Goal: Task Accomplishment & Management: Use online tool/utility

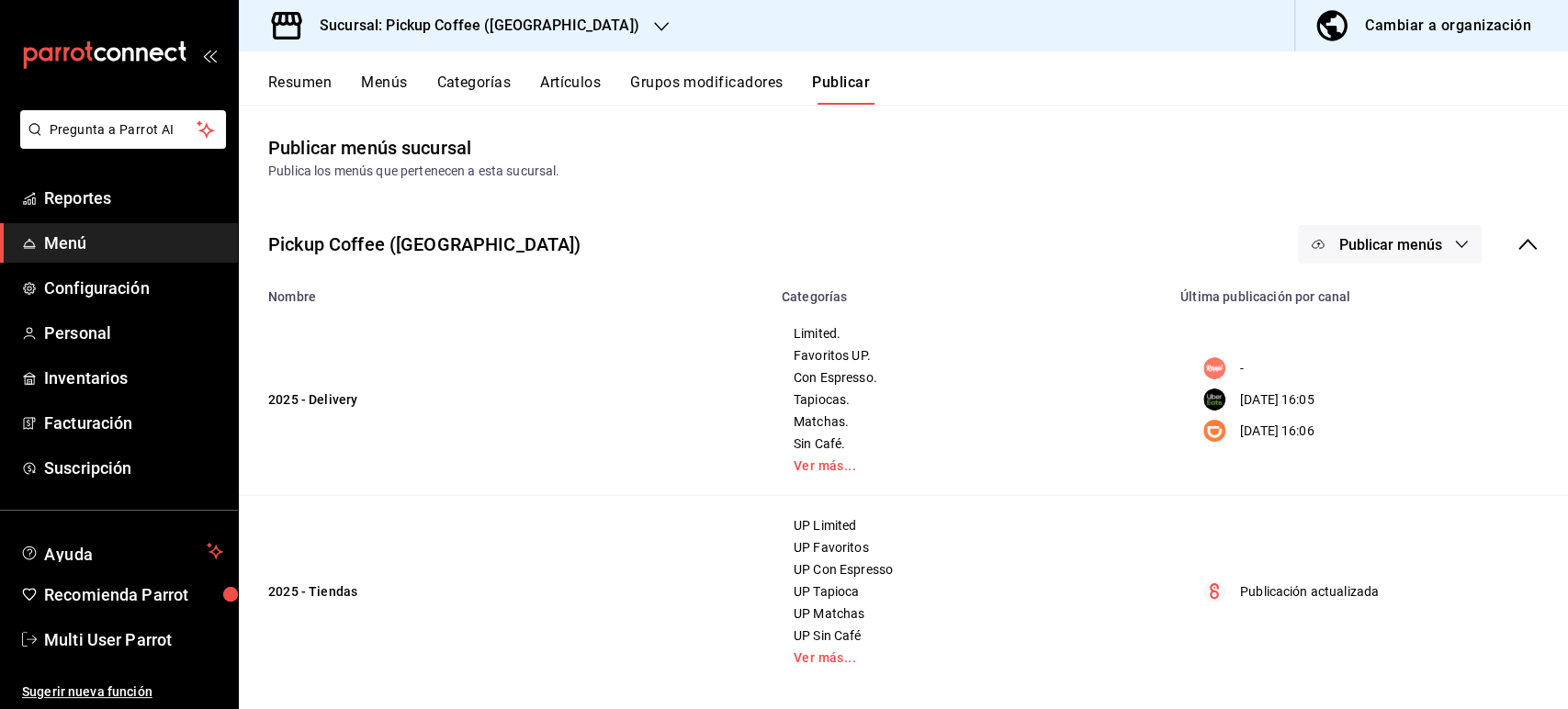
click at [313, 95] on button "Resumen" at bounding box center [299, 89] width 63 height 31
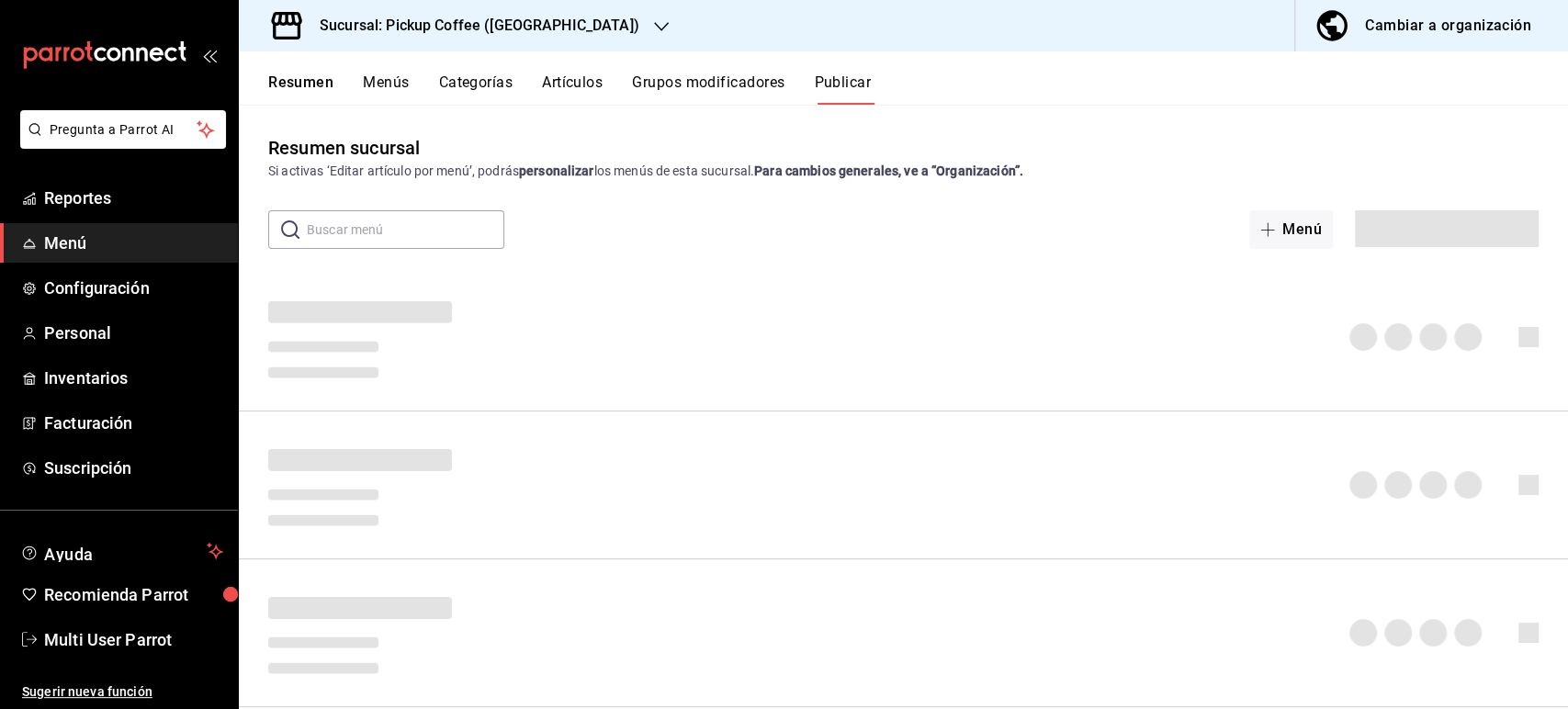
click at [510, 34] on h3 "Sucursal: Pickup Coffee ([GEOGRAPHIC_DATA])" at bounding box center [472, 26] width 334 height 22
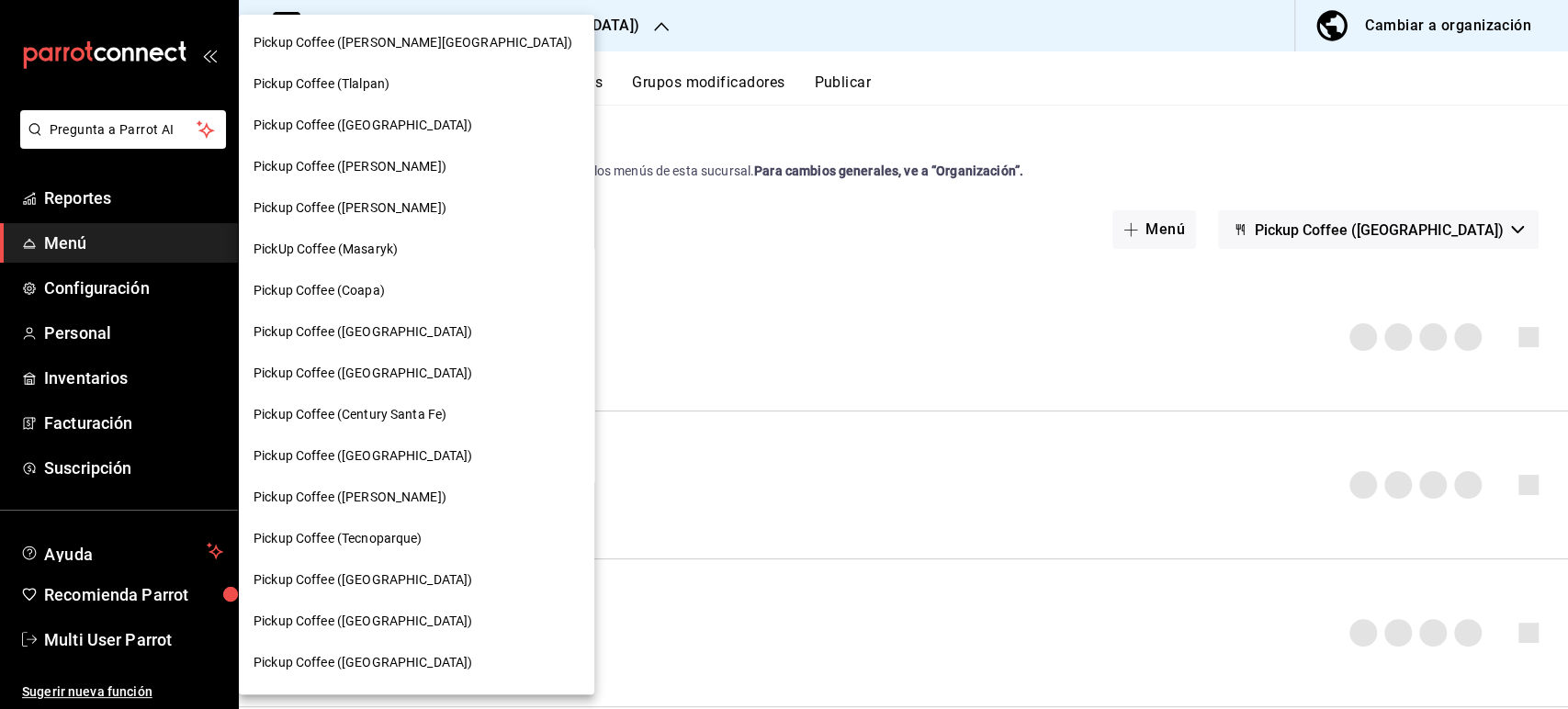
click at [395, 79] on div "Pickup Coffee (Tlalpan)" at bounding box center [416, 84] width 326 height 19
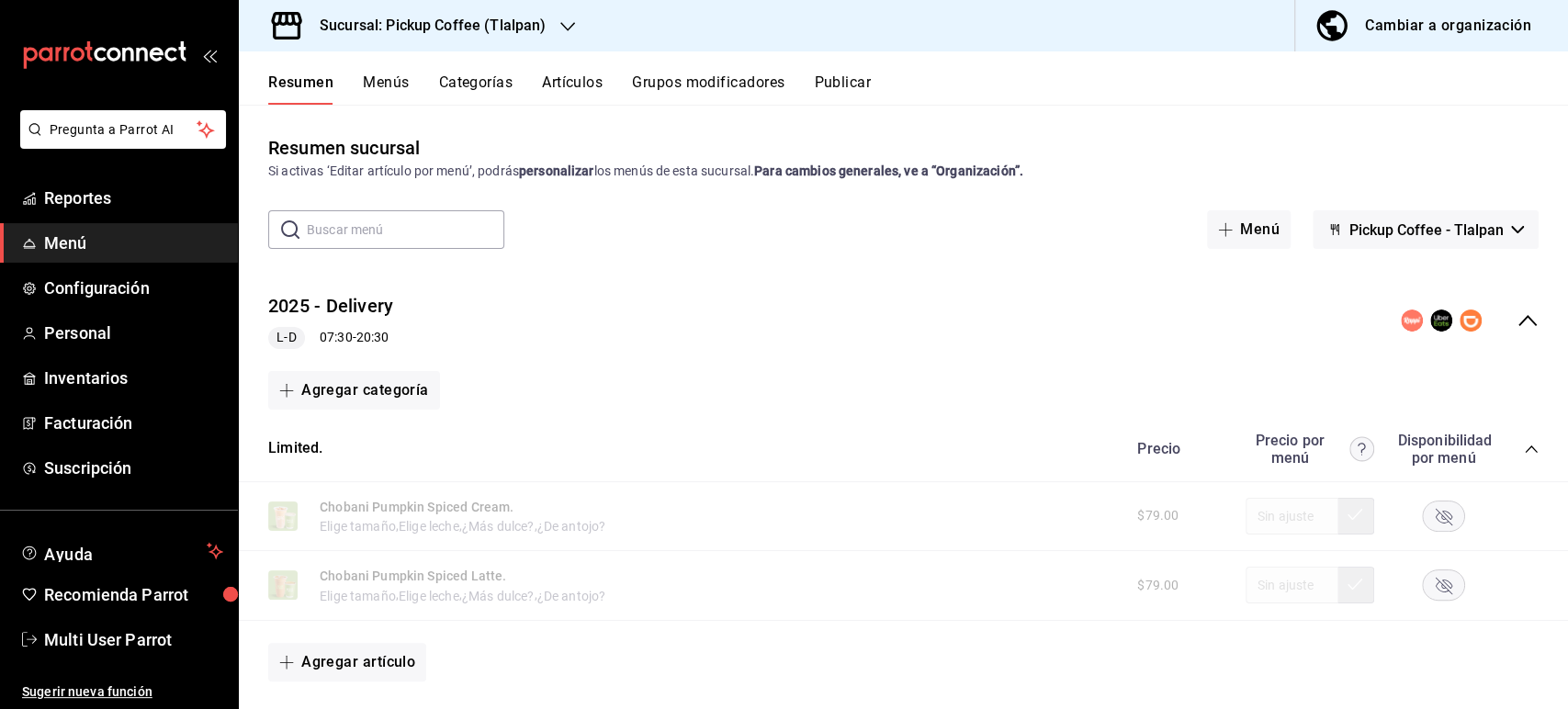
click at [1438, 524] on rect "button" at bounding box center [1444, 515] width 42 height 30
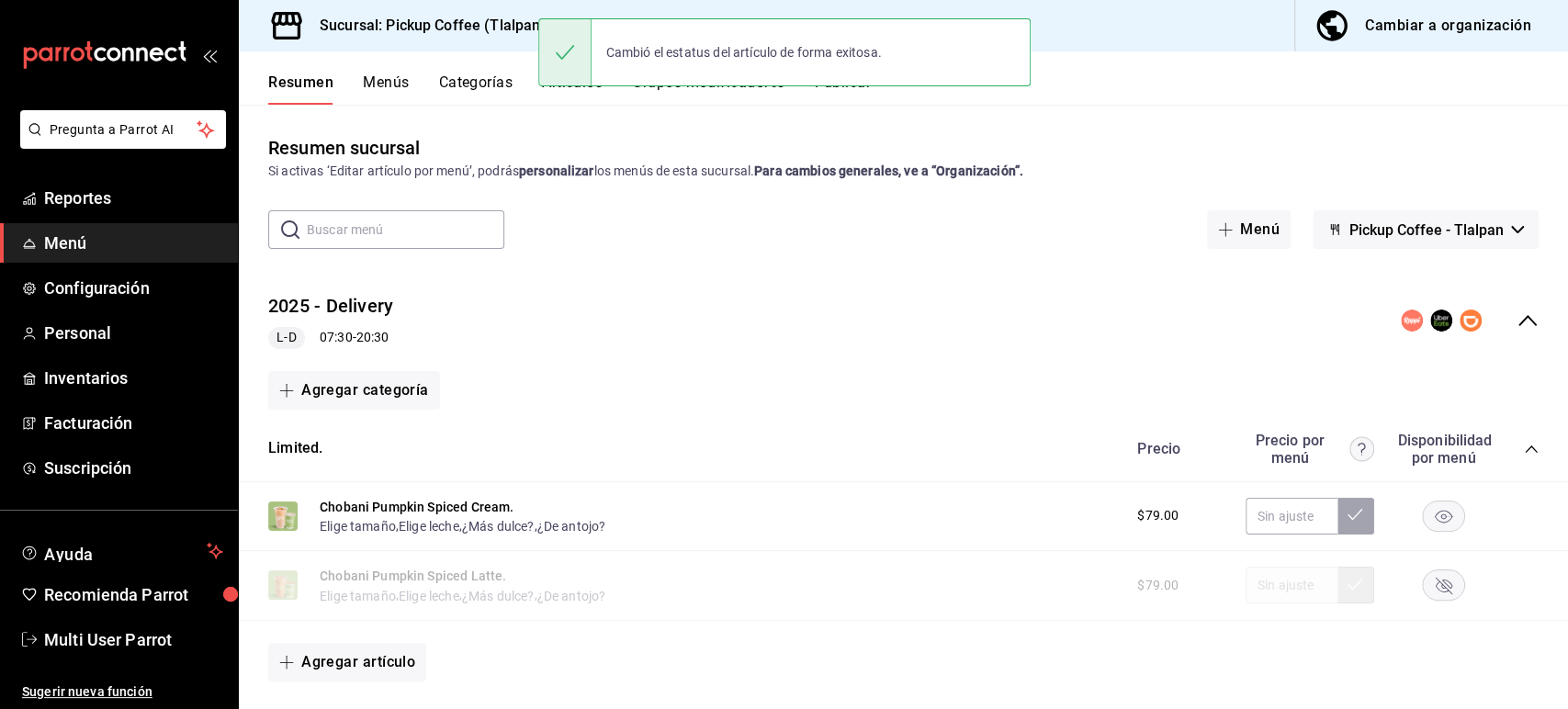
click at [1422, 603] on div "$79.00" at bounding box center [1328, 585] width 420 height 37
click at [1432, 583] on rect "button" at bounding box center [1444, 585] width 42 height 30
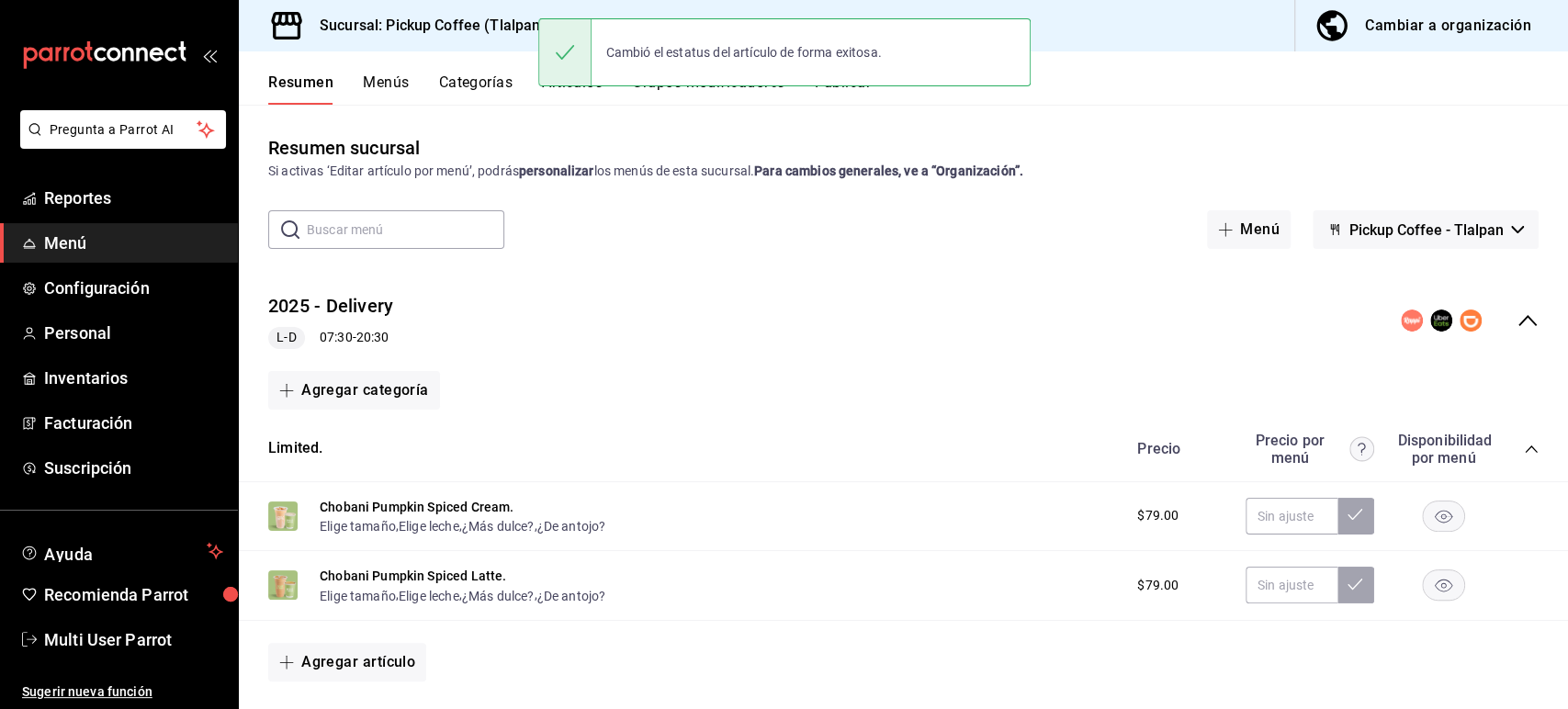
click at [1514, 439] on div "Precio Precio por menú Disponibilidad por menú" at bounding box center [1328, 449] width 420 height 35
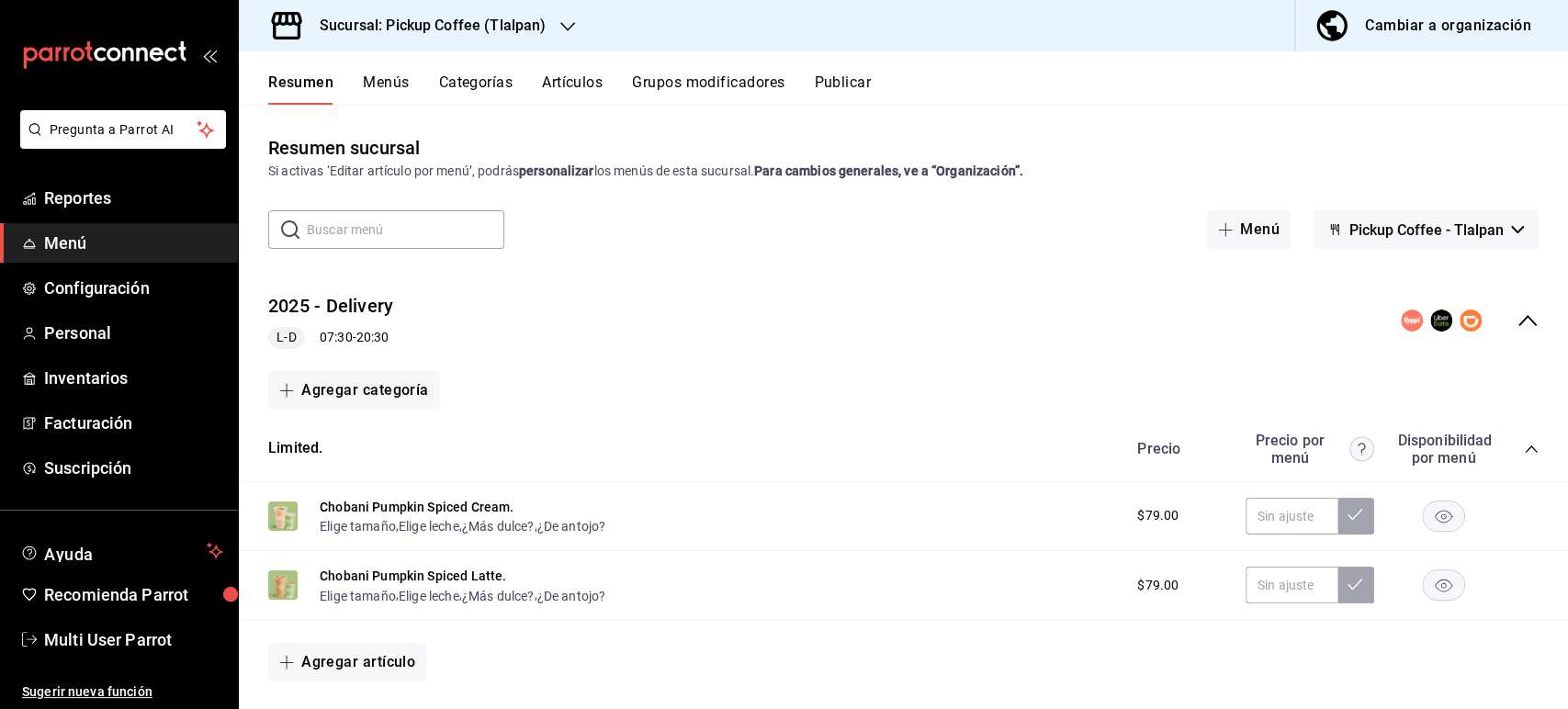
click at [1524, 442] on icon "collapse-category-row" at bounding box center [1531, 449] width 15 height 15
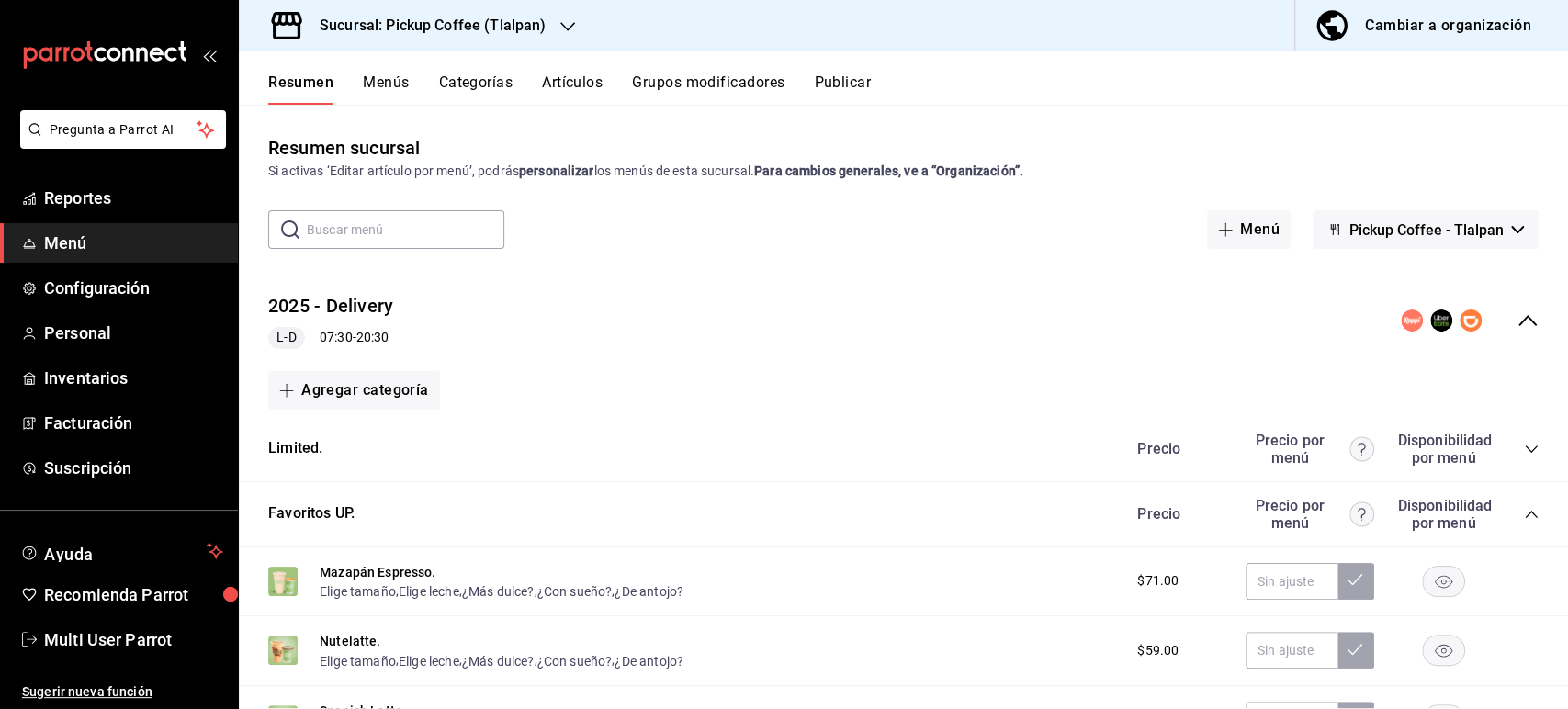
click at [1524, 442] on icon "collapse-category-row" at bounding box center [1531, 449] width 15 height 15
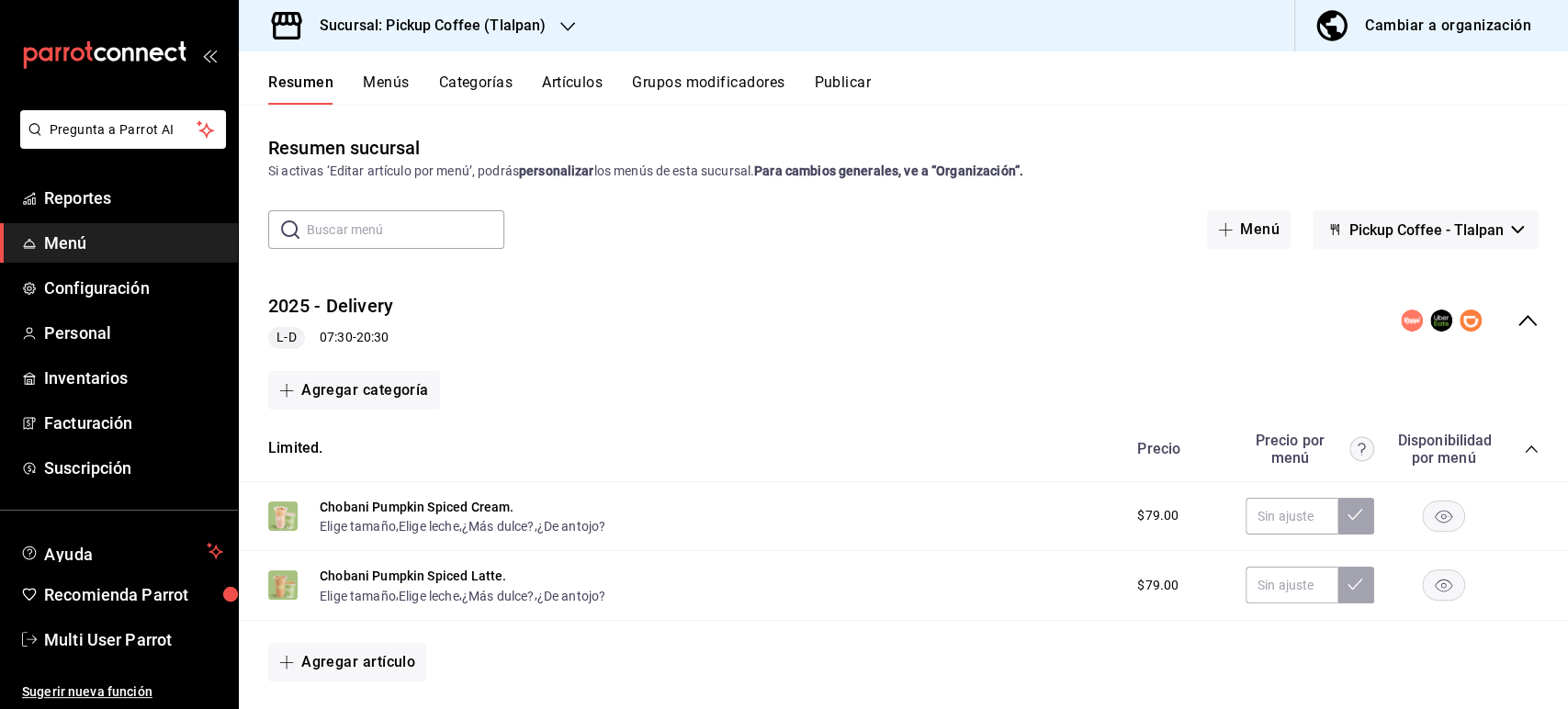
click at [1524, 442] on icon "collapse-category-row" at bounding box center [1531, 449] width 15 height 15
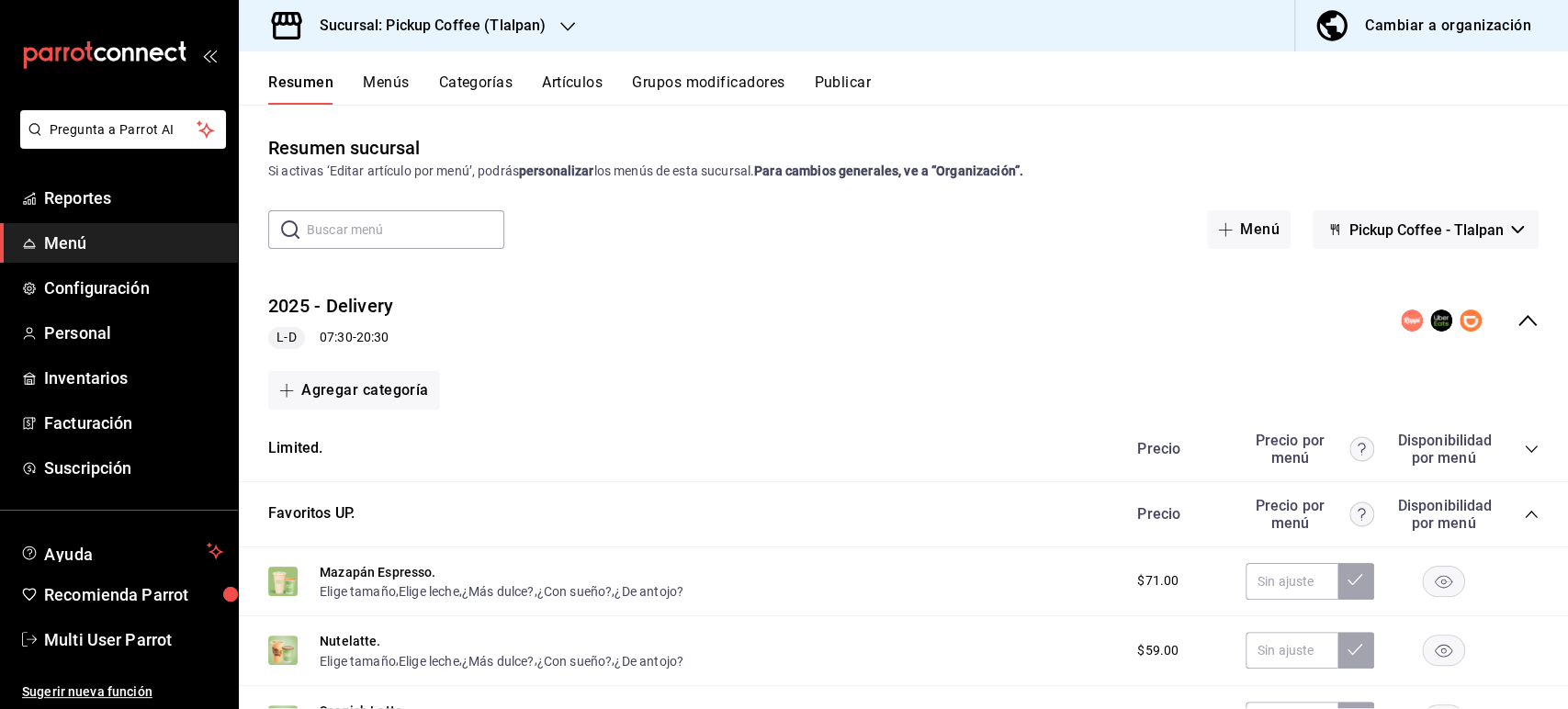
click at [1517, 512] on div "Precio Precio por menú Disponibilidad por menú" at bounding box center [1328, 514] width 420 height 35
click at [1524, 512] on icon "collapse-category-row" at bounding box center [1531, 514] width 15 height 15
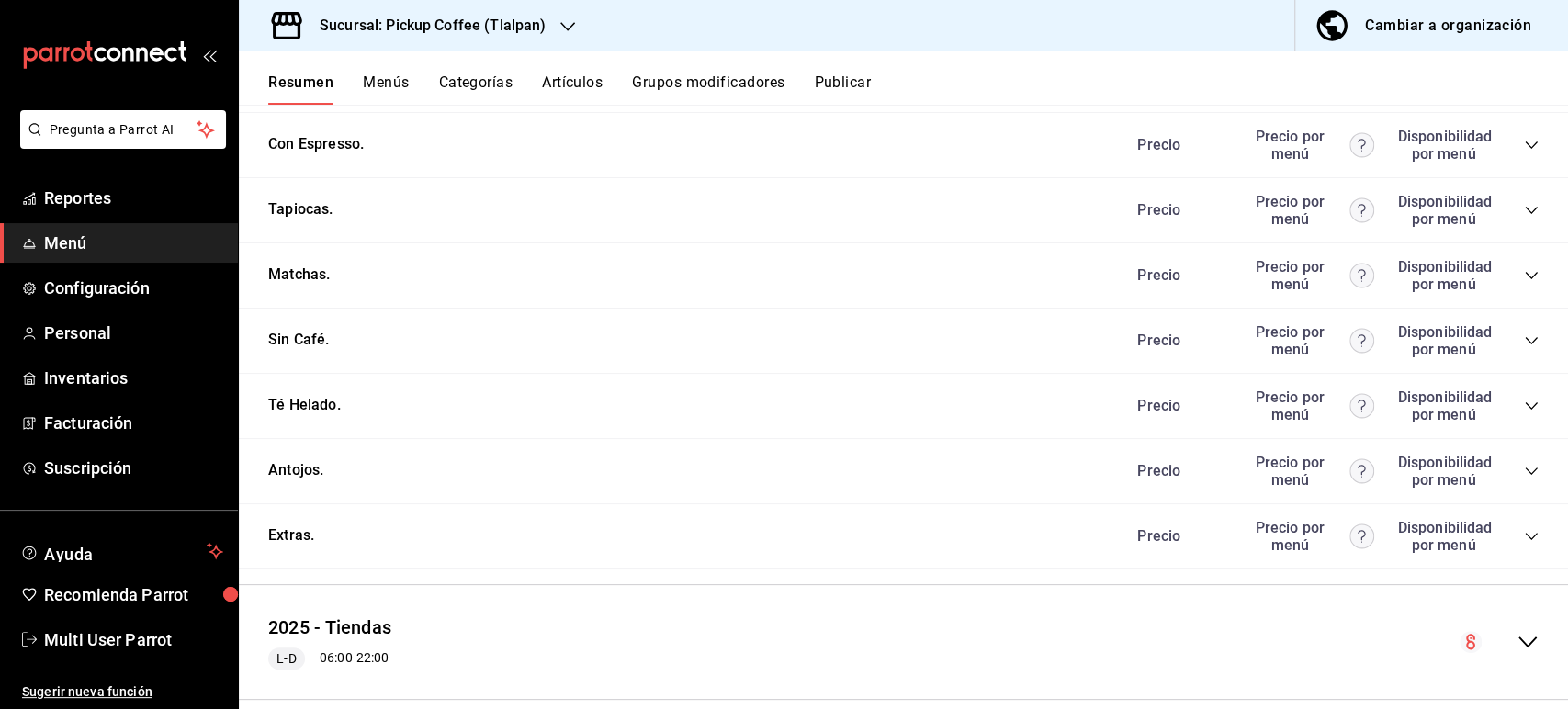
scroll to position [470, 0]
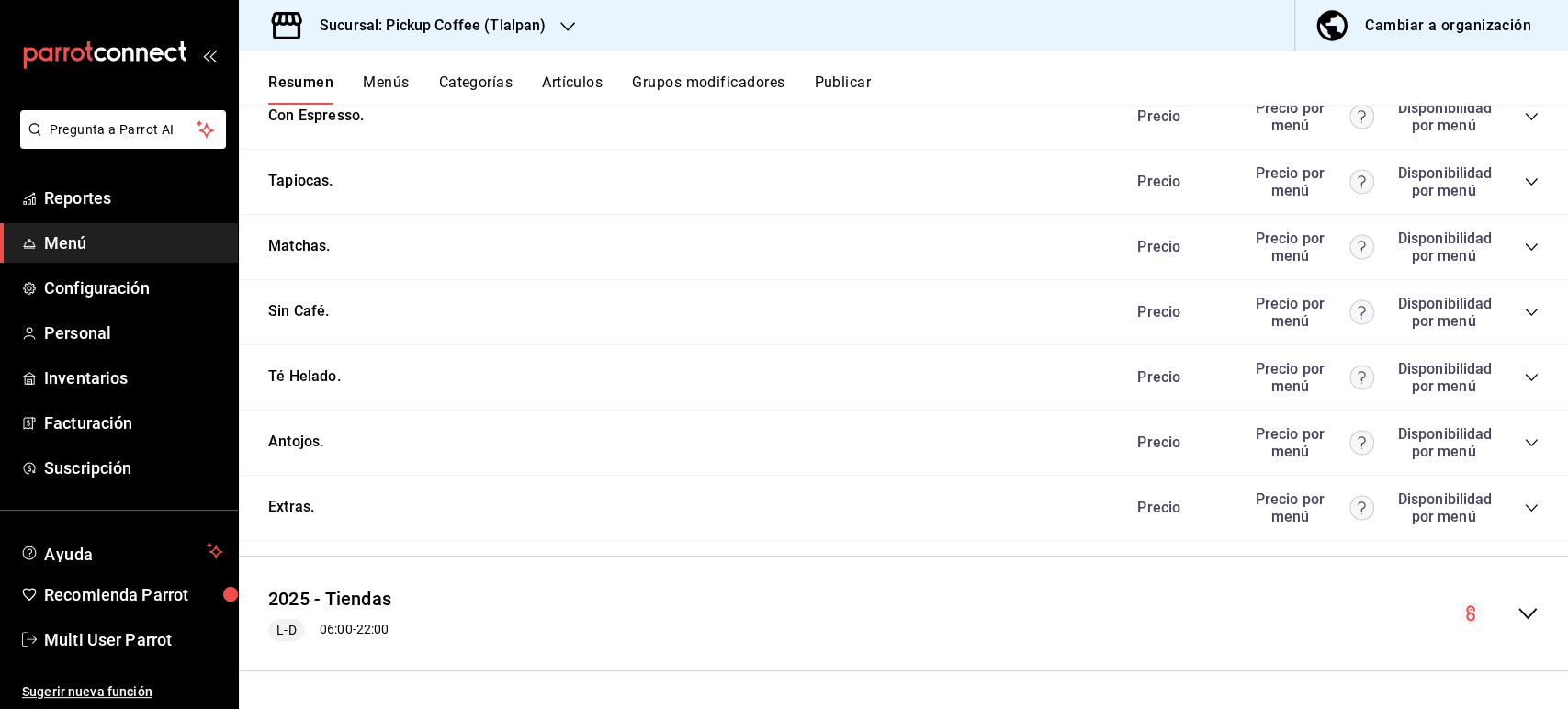
click at [1517, 621] on icon "collapse-menu-row" at bounding box center [1528, 613] width 22 height 22
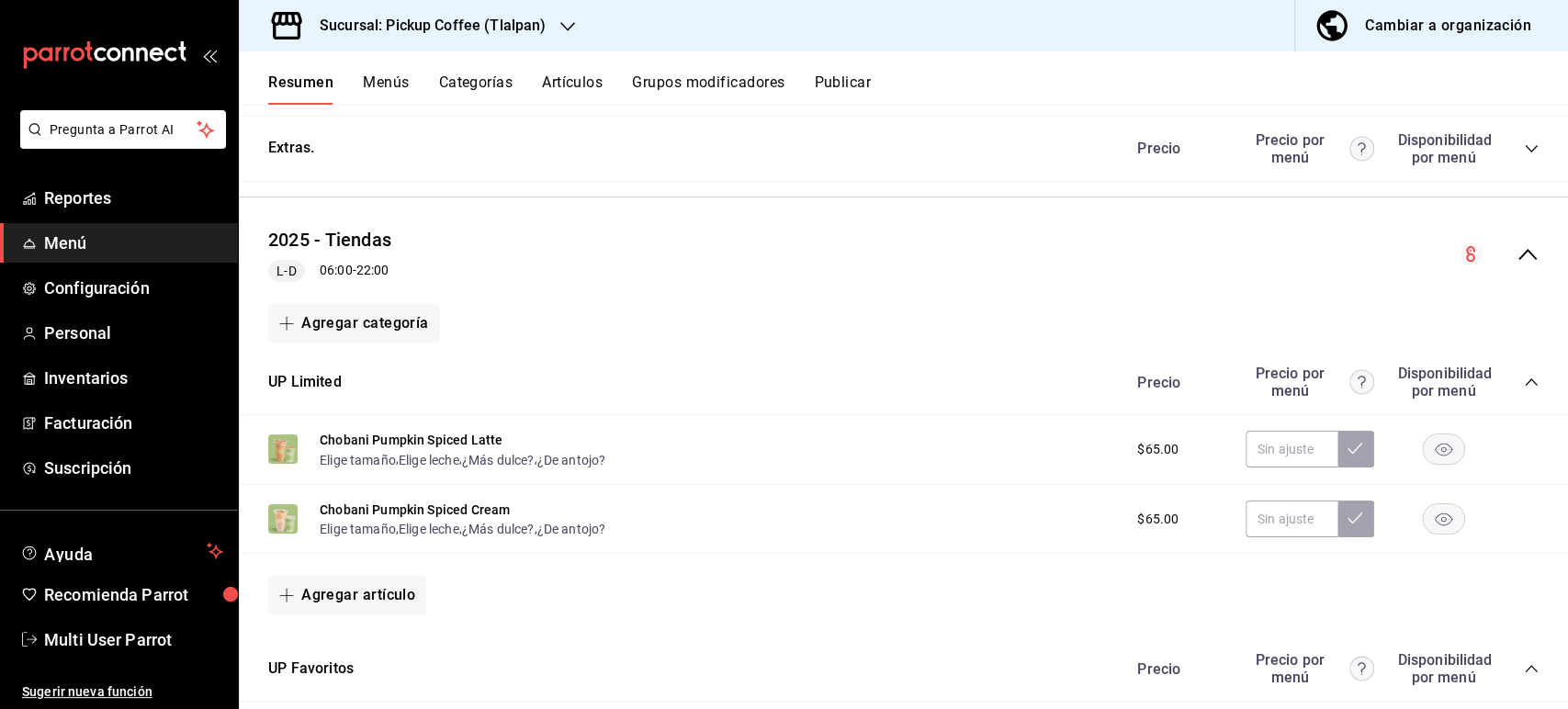
scroll to position [0, 0]
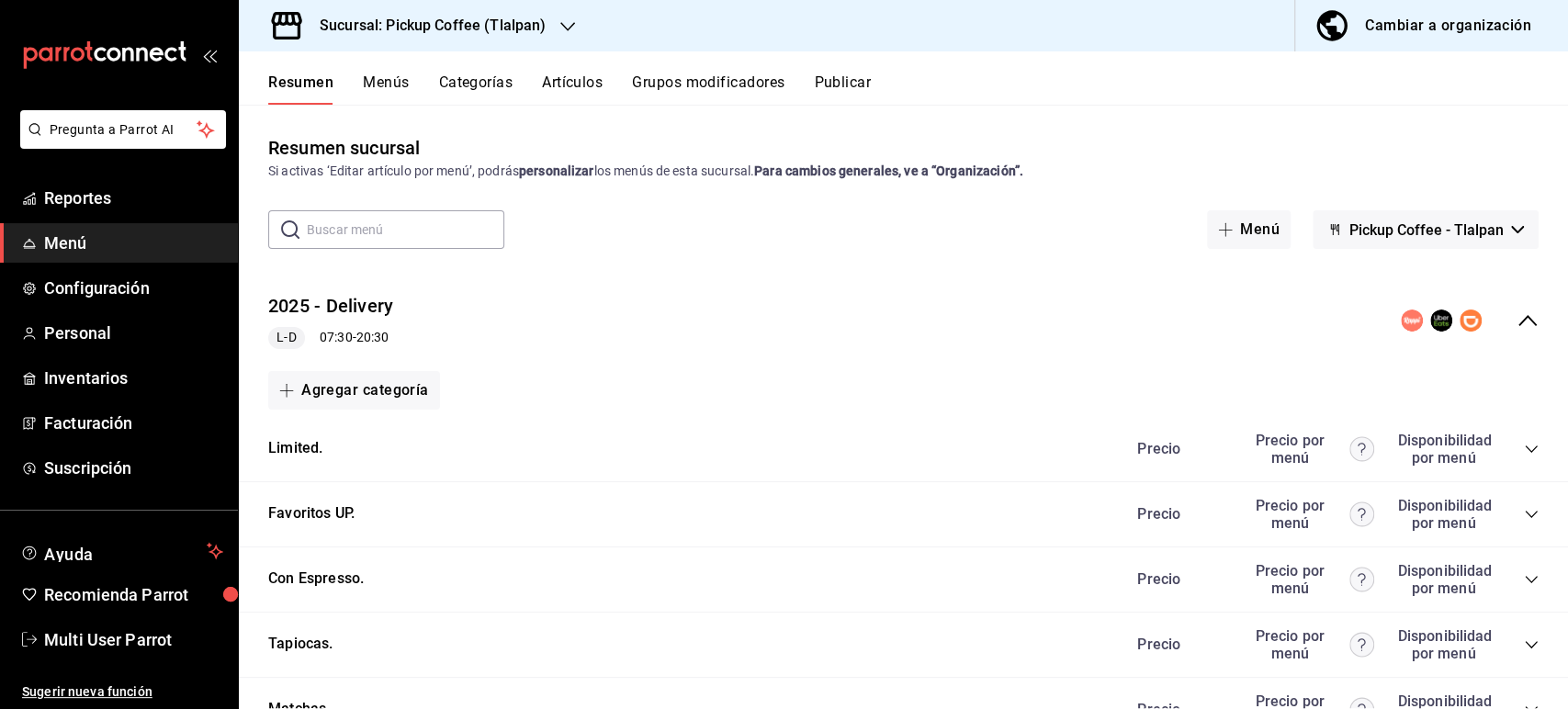
click at [864, 82] on button "Publicar" at bounding box center [842, 89] width 57 height 31
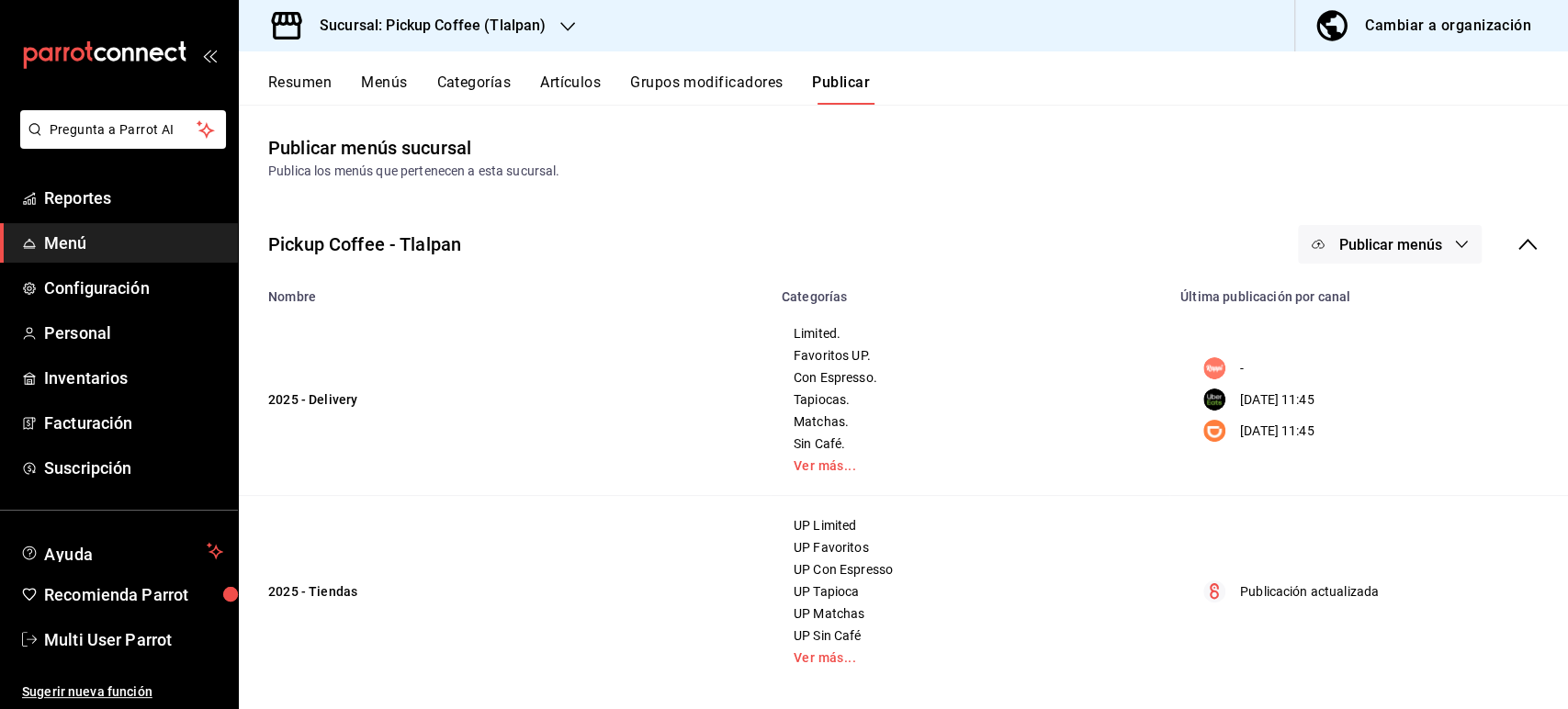
click at [1379, 253] on button "Publicar menús" at bounding box center [1390, 244] width 184 height 39
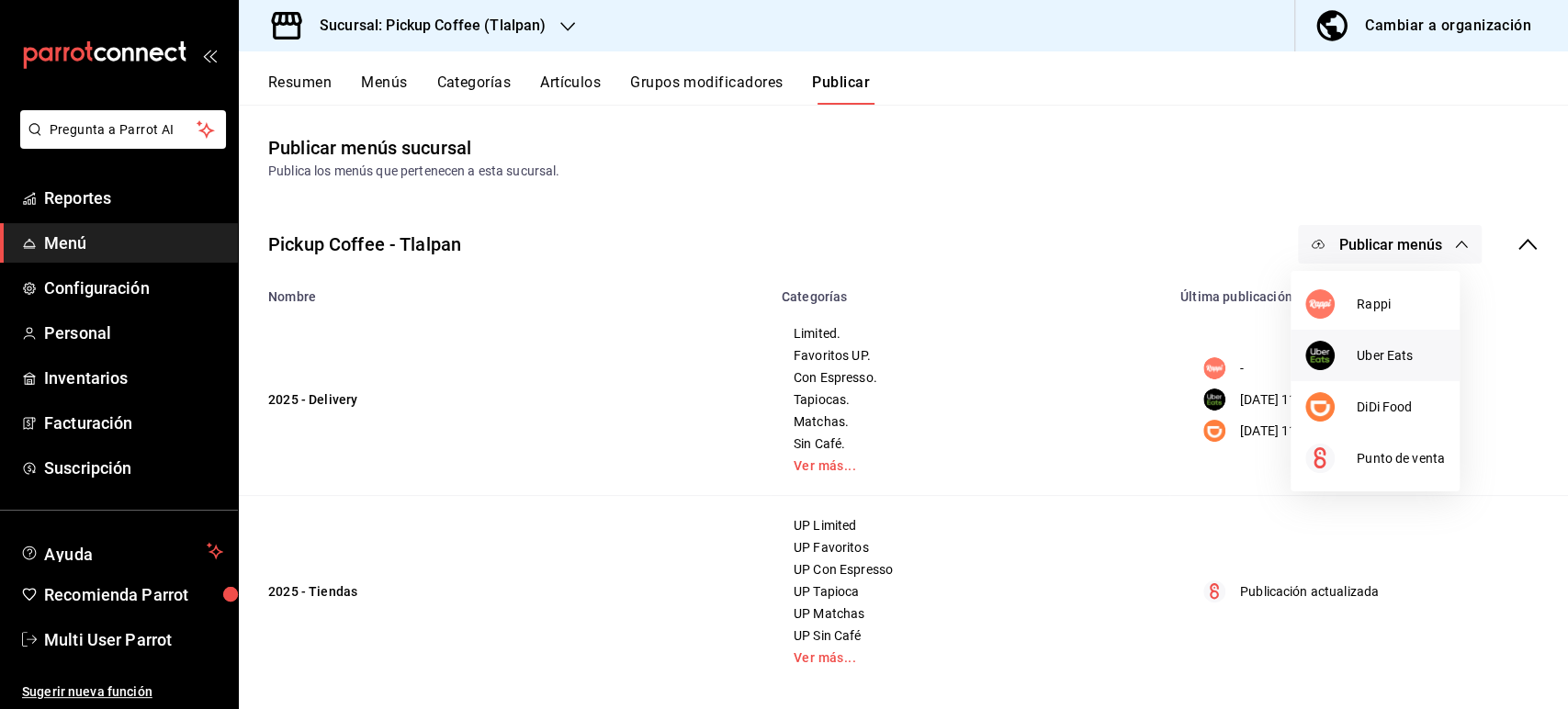
click at [1366, 366] on li "Uber Eats" at bounding box center [1375, 355] width 169 height 51
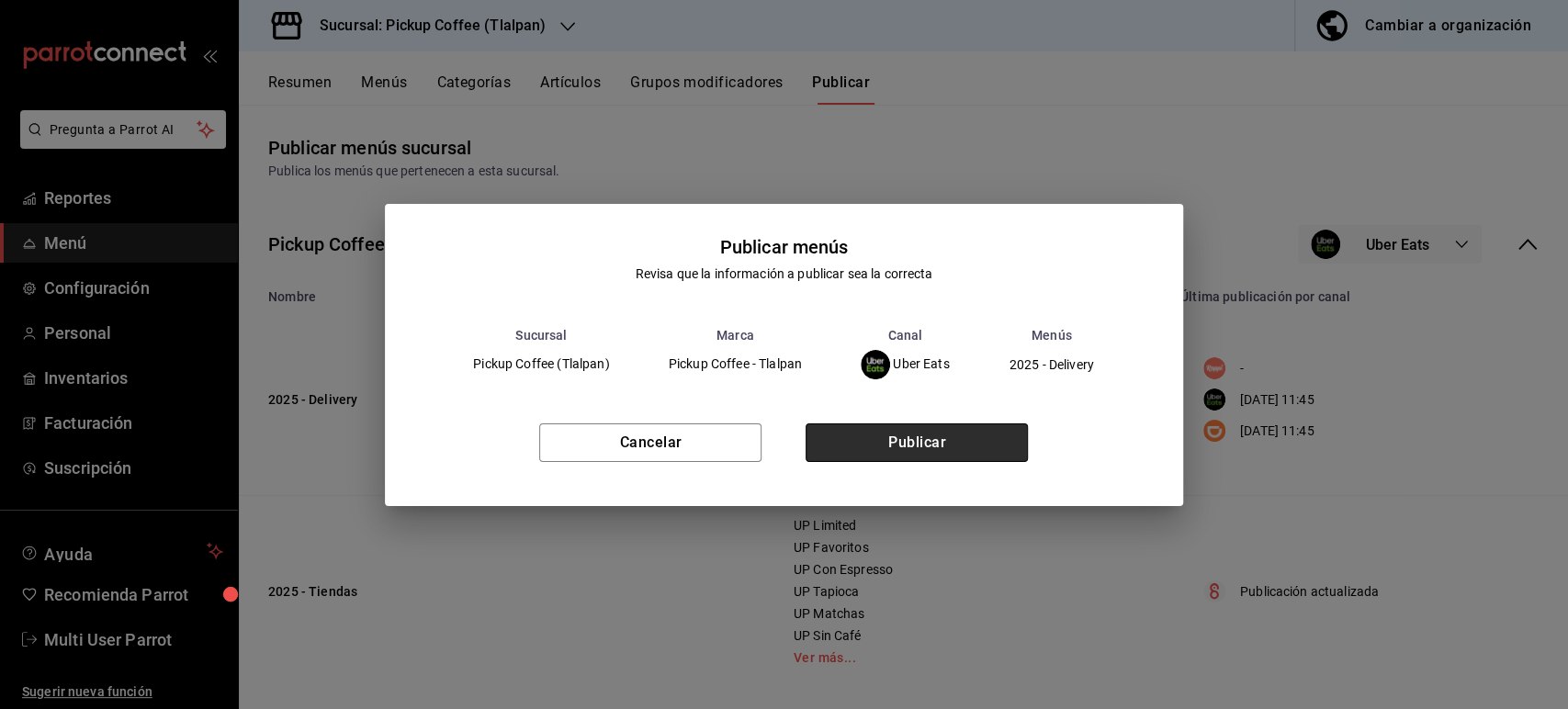
click at [953, 446] on button "Publicar" at bounding box center [917, 443] width 222 height 39
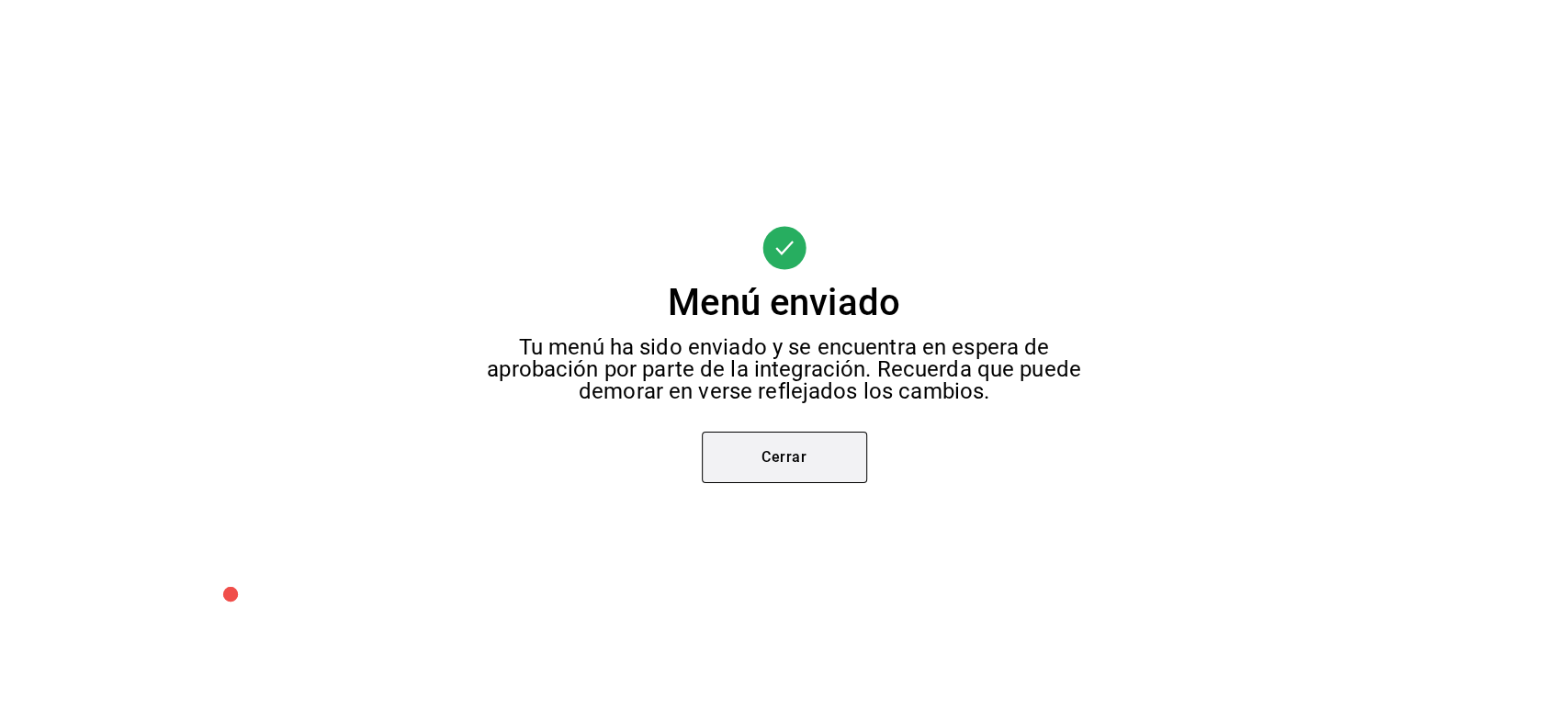
click at [781, 446] on button "Cerrar" at bounding box center [784, 457] width 165 height 51
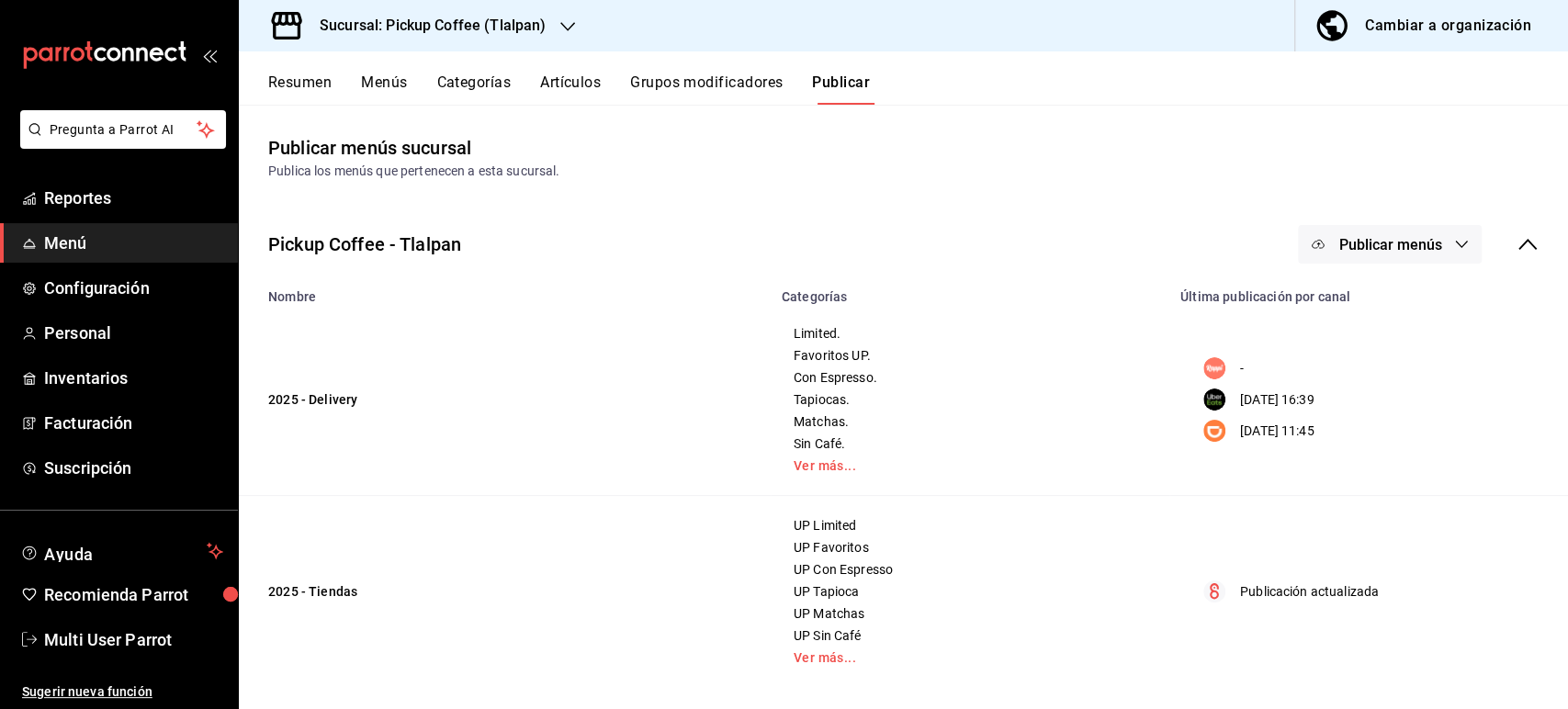
click at [1346, 243] on span "Publicar menús" at bounding box center [1390, 244] width 103 height 17
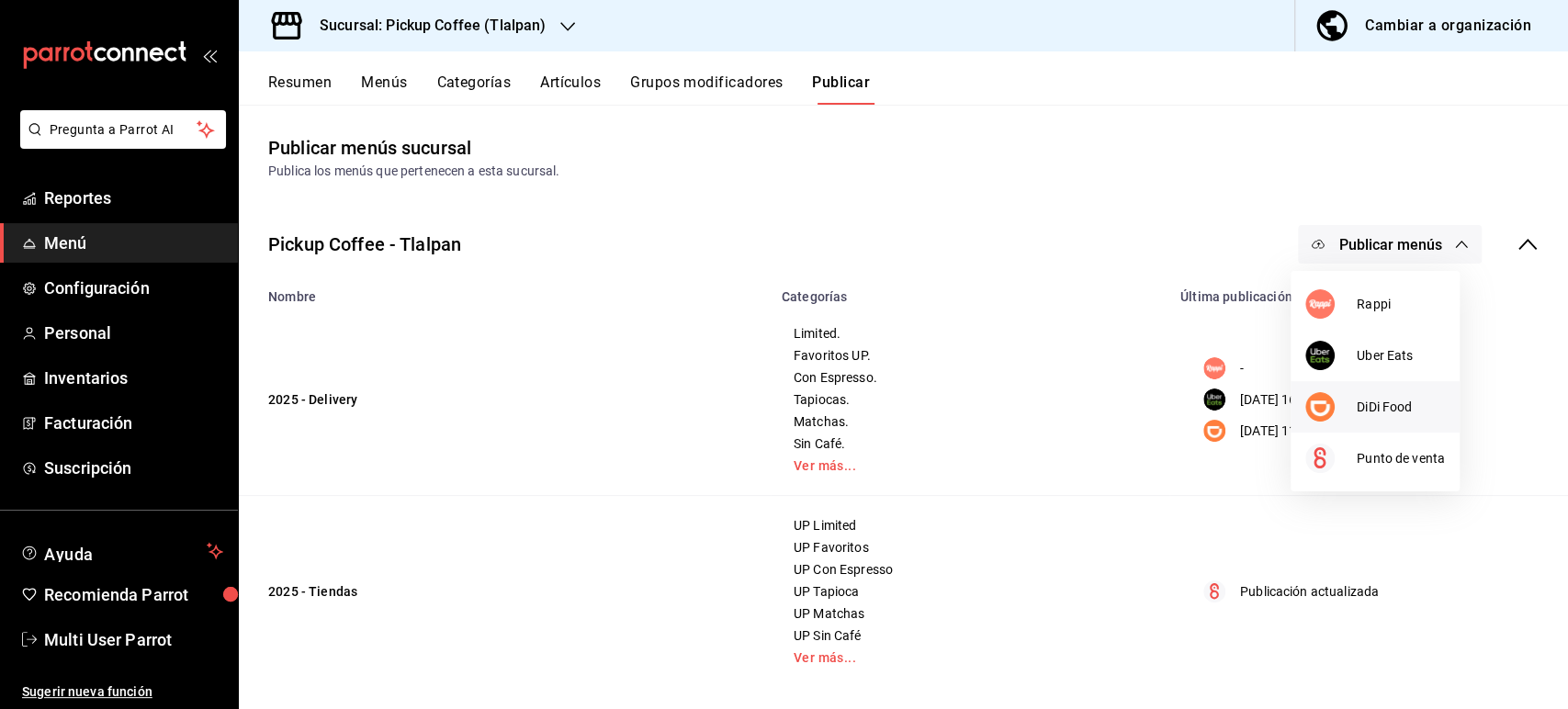
click at [1341, 409] on div at bounding box center [1331, 407] width 51 height 29
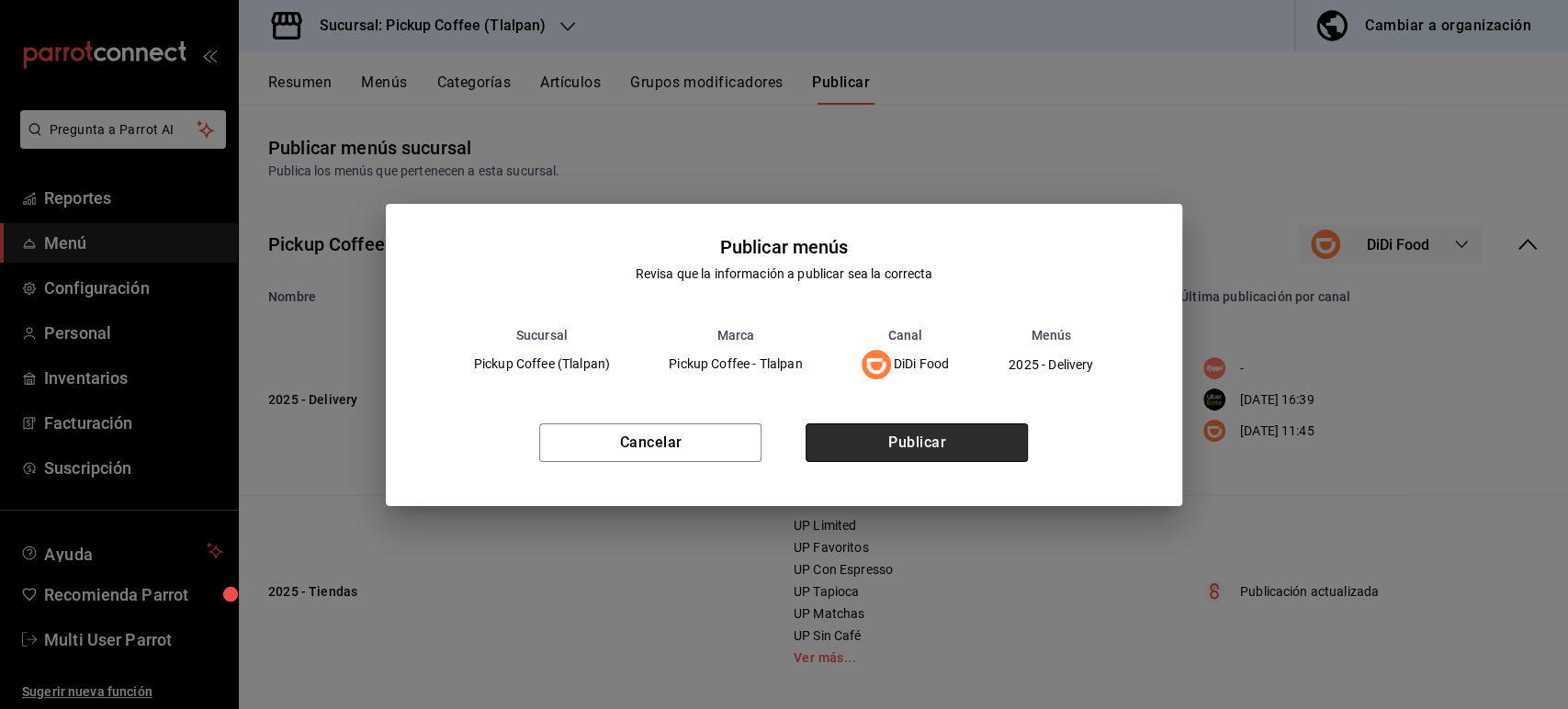
click at [934, 438] on button "Publicar" at bounding box center [917, 443] width 222 height 39
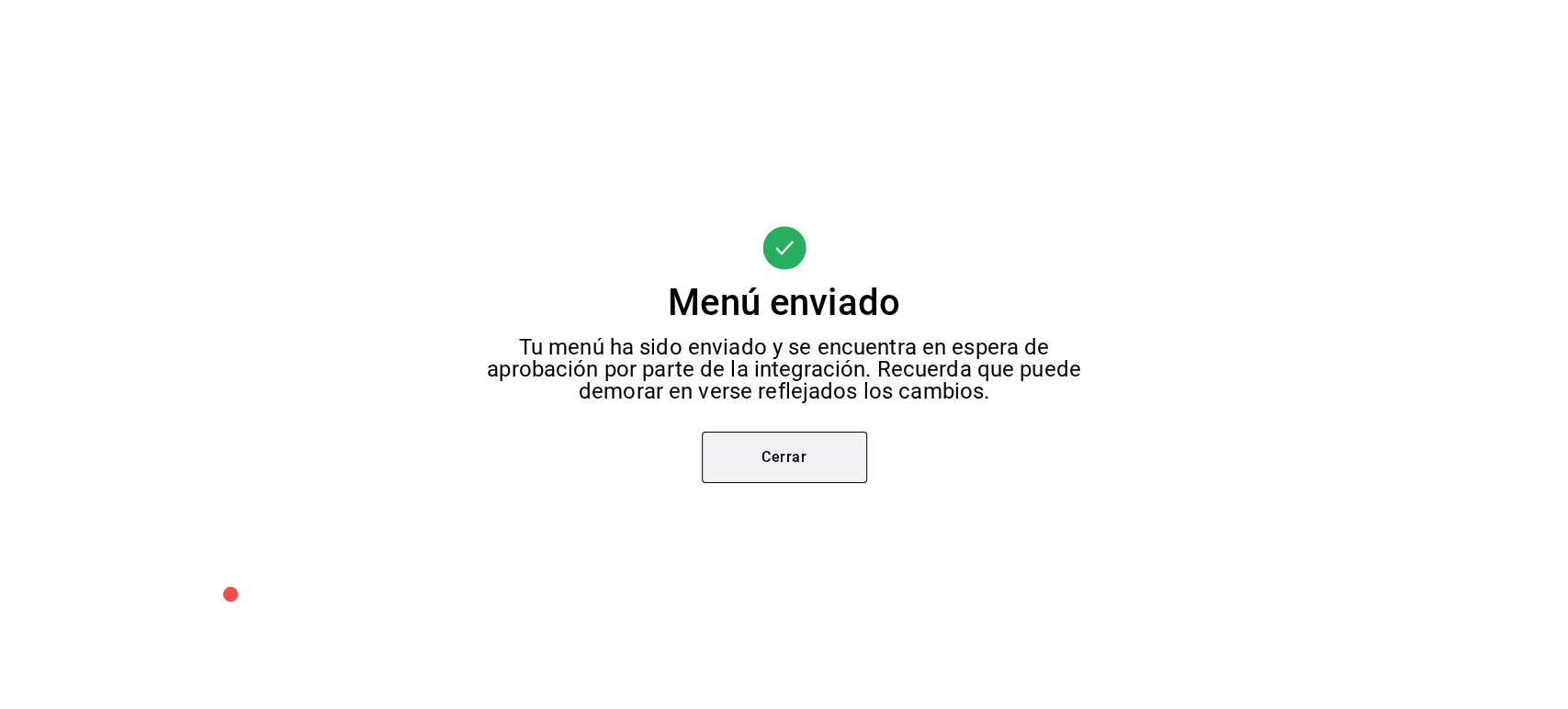
click at [778, 463] on button "Cerrar" at bounding box center [784, 457] width 165 height 51
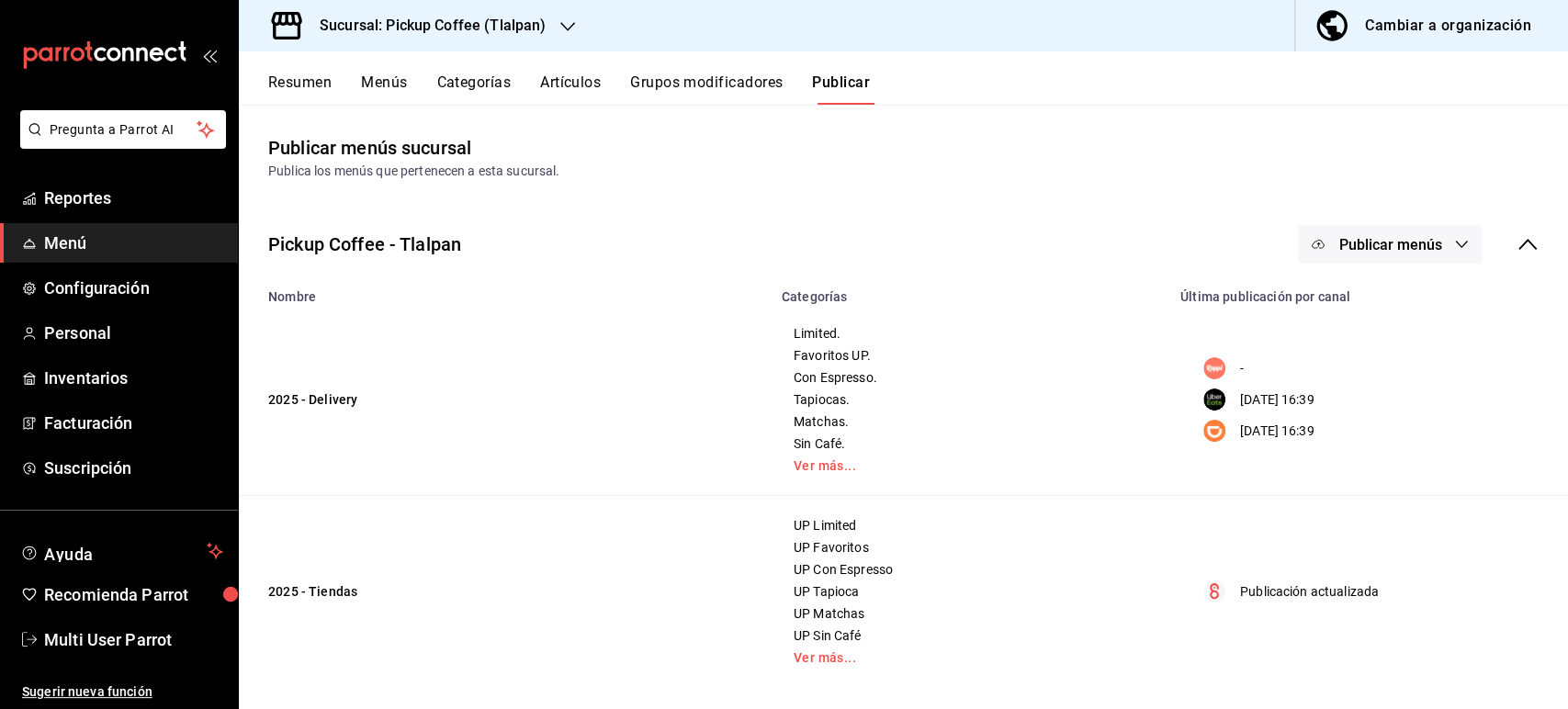
click at [306, 84] on button "Resumen" at bounding box center [299, 89] width 63 height 31
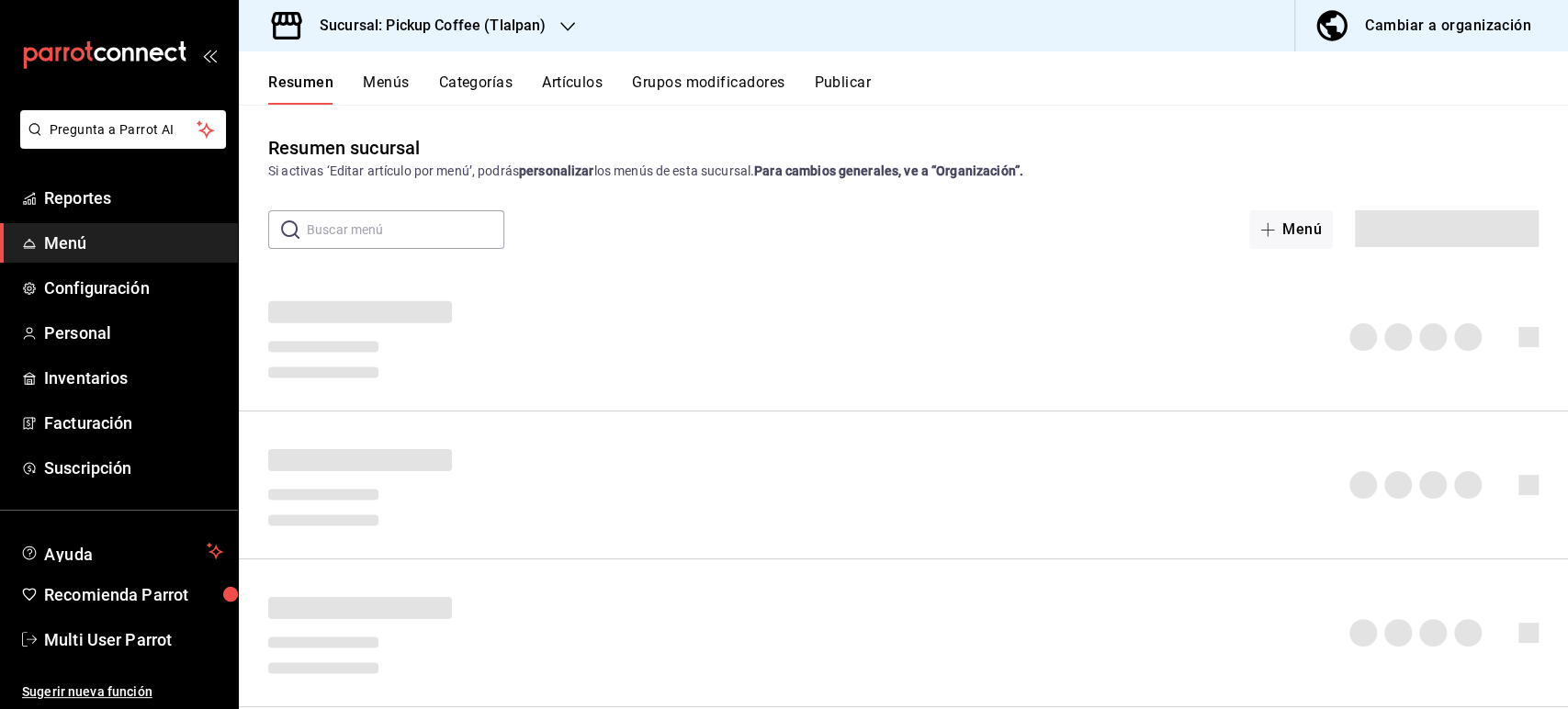
click at [396, 23] on h3 "Sucursal: Pickup Coffee (Tlalpan)" at bounding box center [425, 26] width 241 height 22
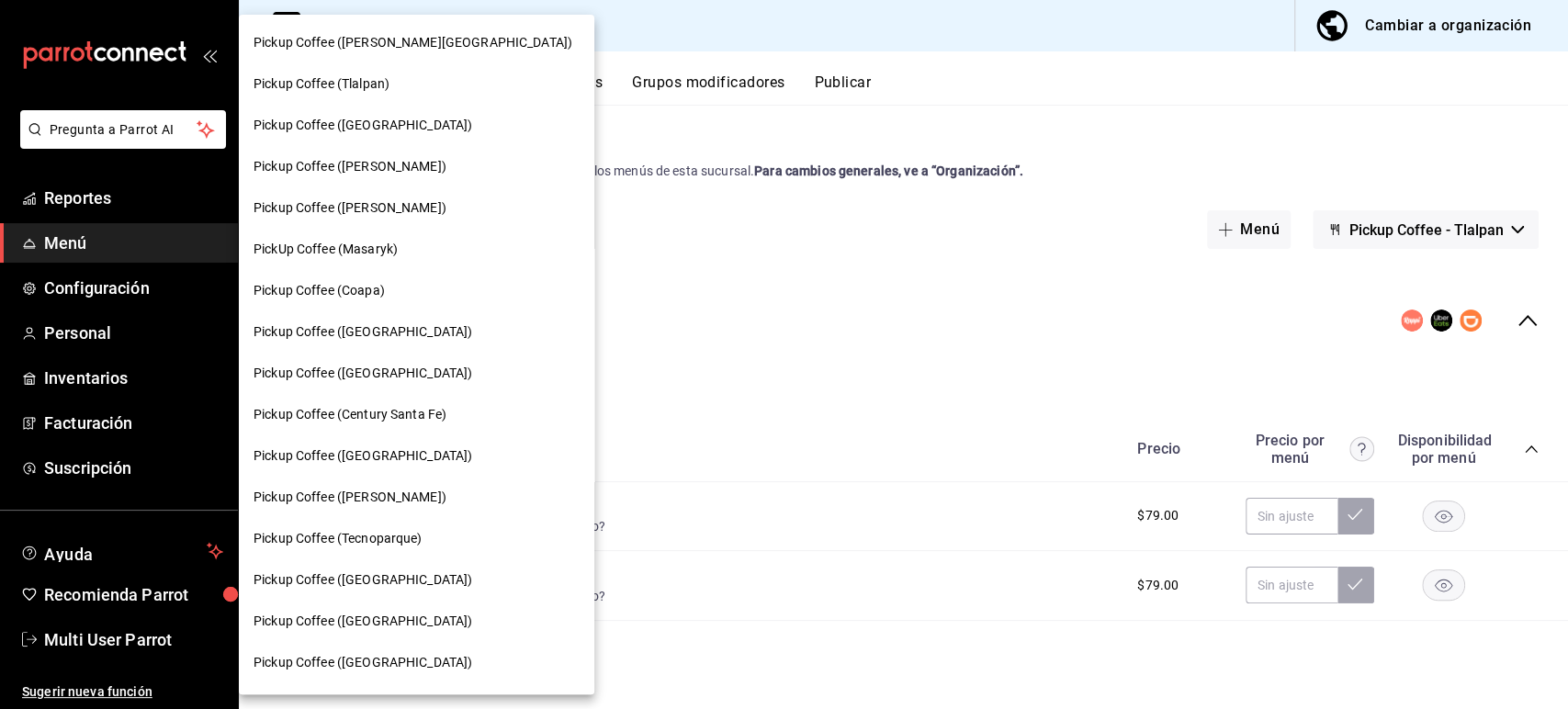
click at [385, 621] on span "Pickup Coffee ([GEOGRAPHIC_DATA])" at bounding box center [363, 621] width 219 height 19
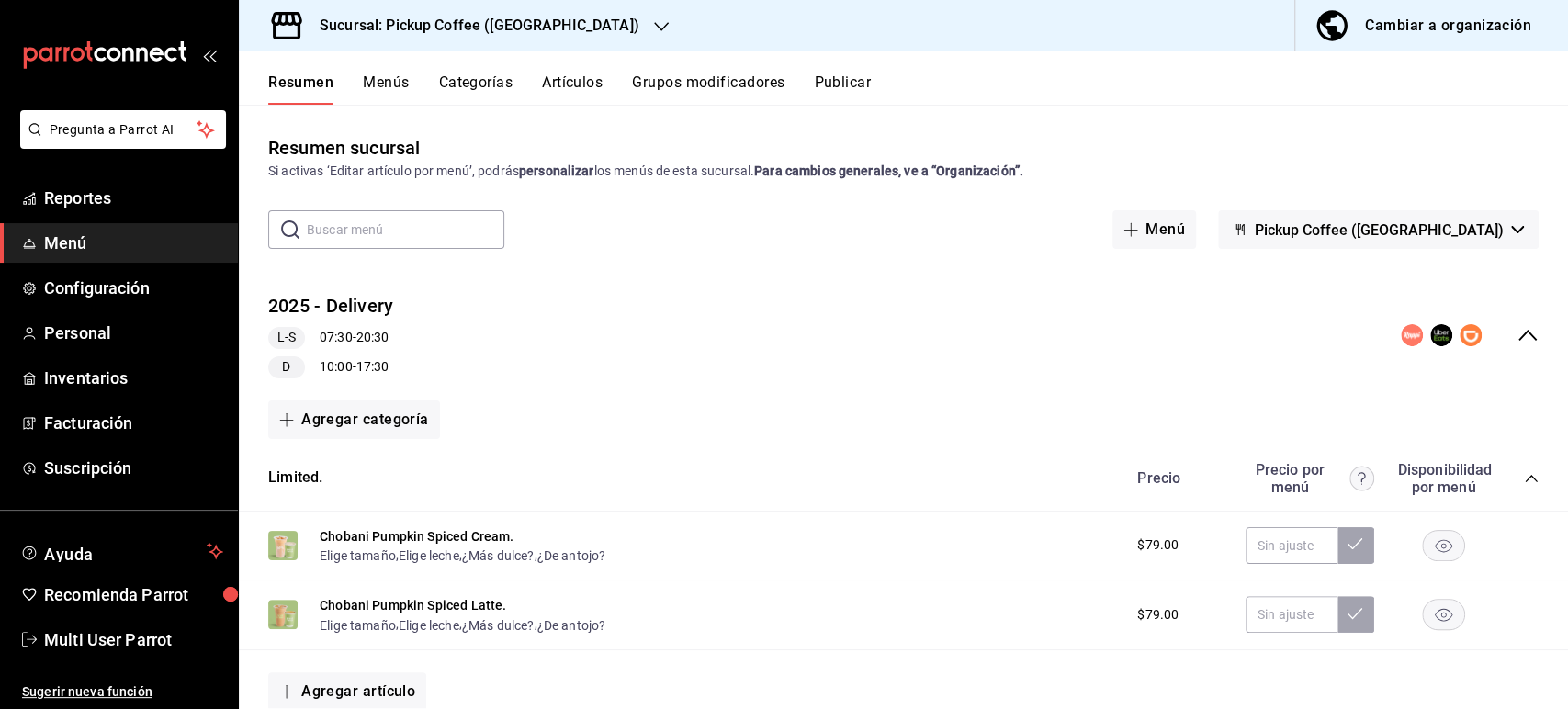
click at [1423, 537] on rect "button" at bounding box center [1444, 545] width 42 height 30
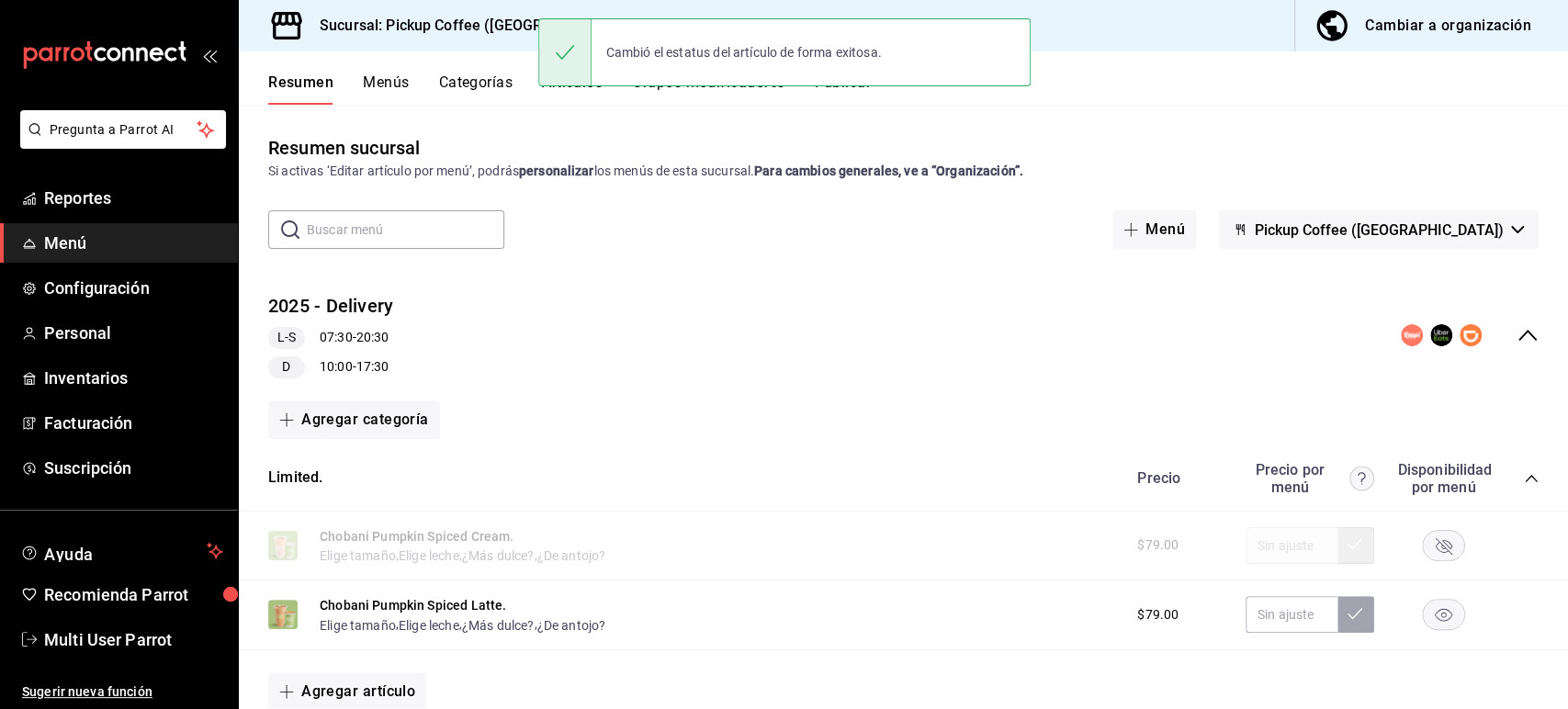
click at [1423, 608] on rect "button" at bounding box center [1444, 614] width 42 height 30
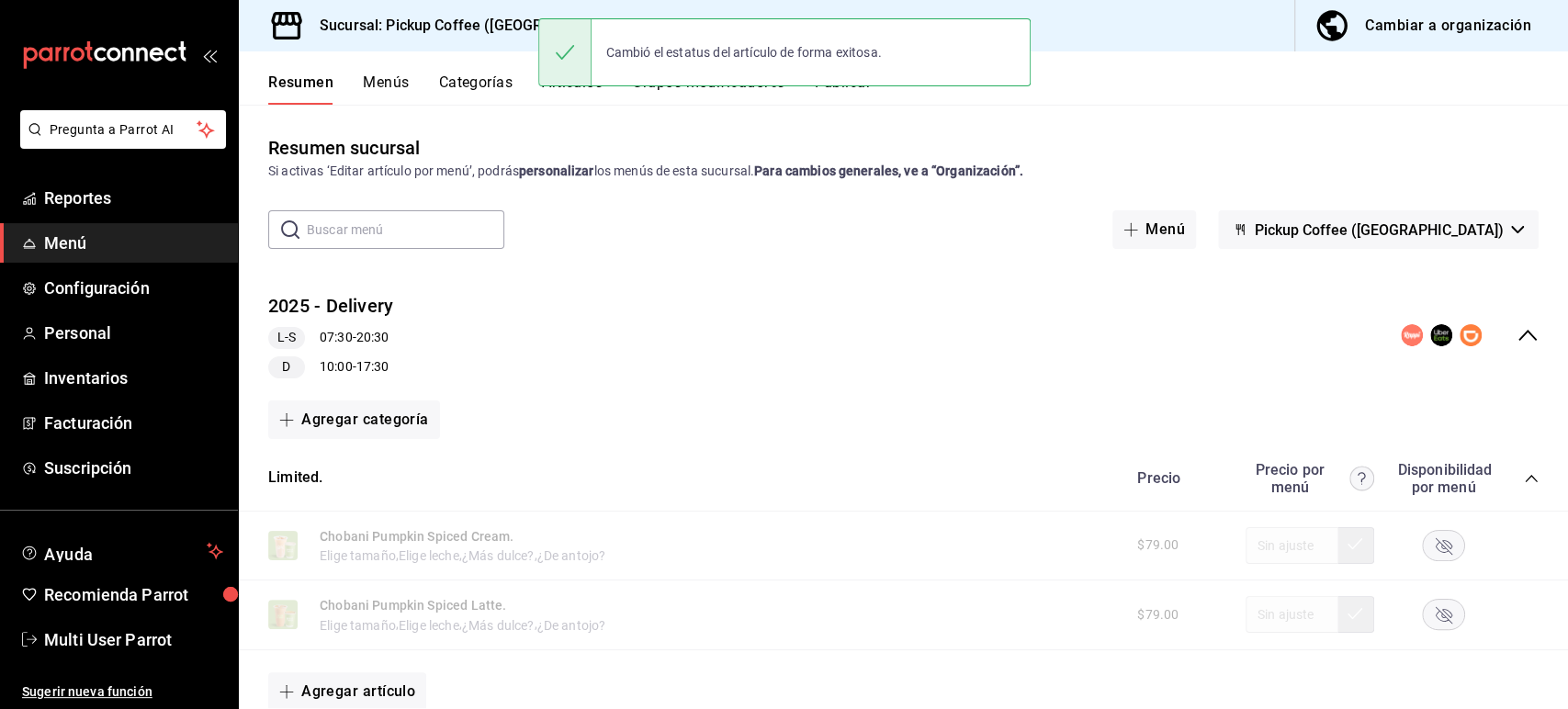
click at [838, 92] on button "Publicar" at bounding box center [842, 89] width 57 height 31
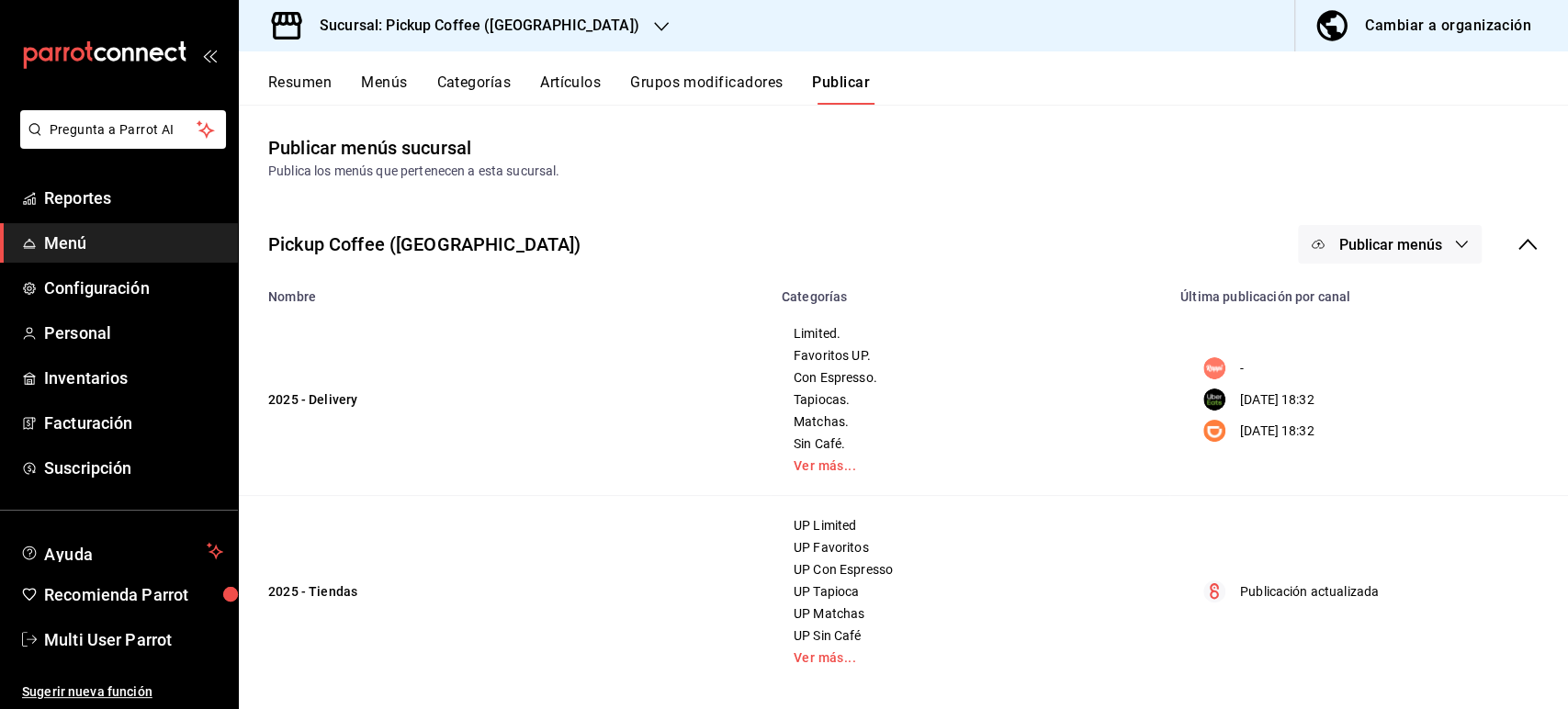
click at [1404, 236] on span "Publicar menús" at bounding box center [1390, 244] width 103 height 17
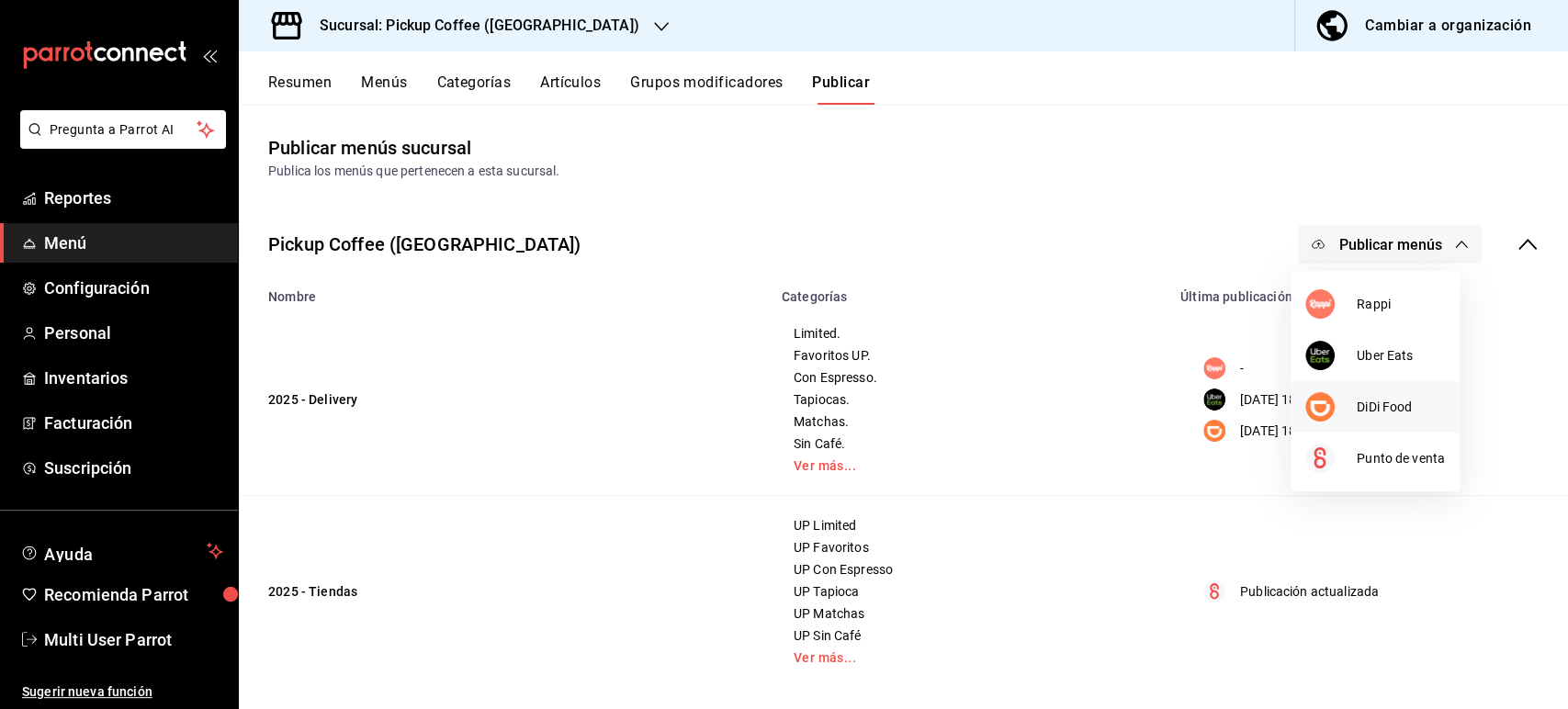
click at [1372, 411] on span "DiDi Food" at bounding box center [1401, 407] width 88 height 19
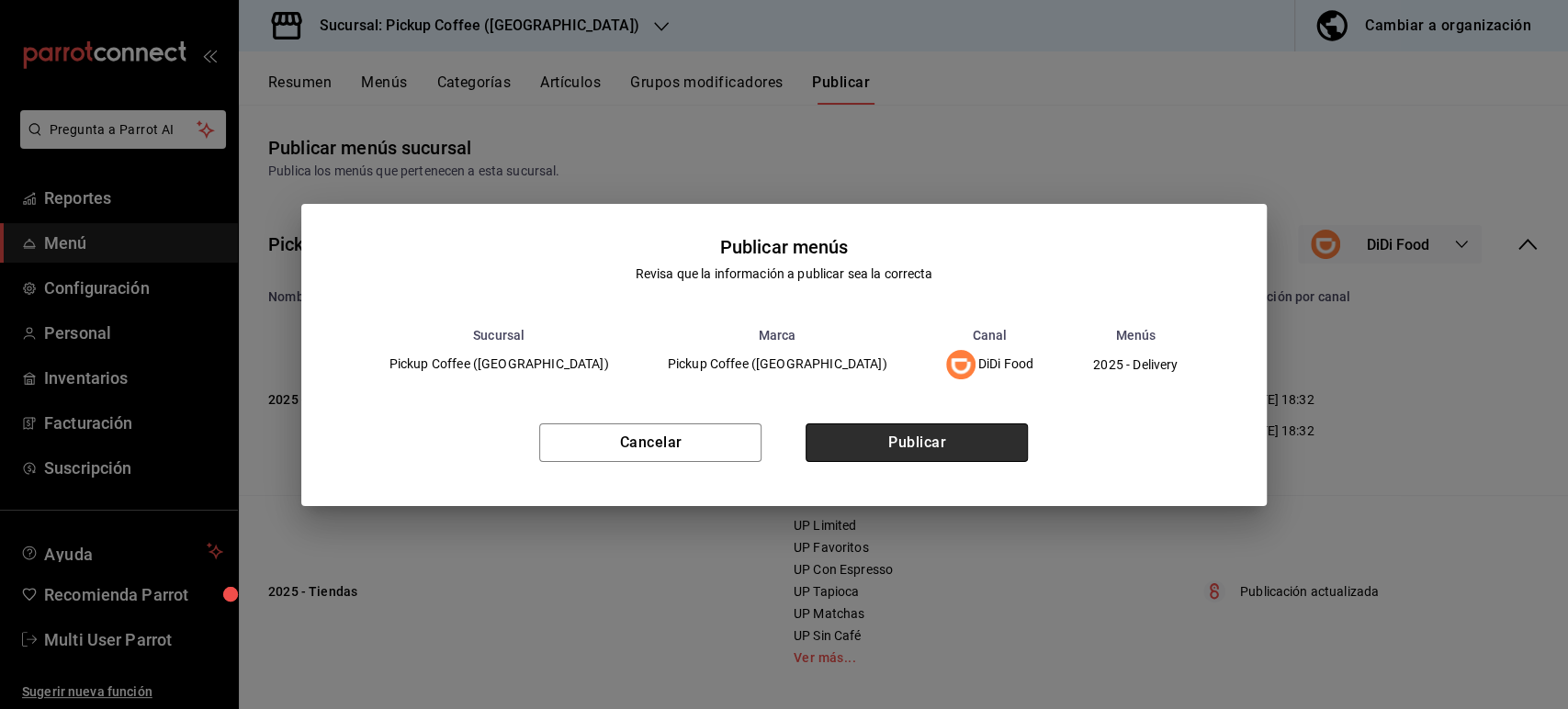
click at [992, 444] on button "Publicar" at bounding box center [917, 443] width 222 height 39
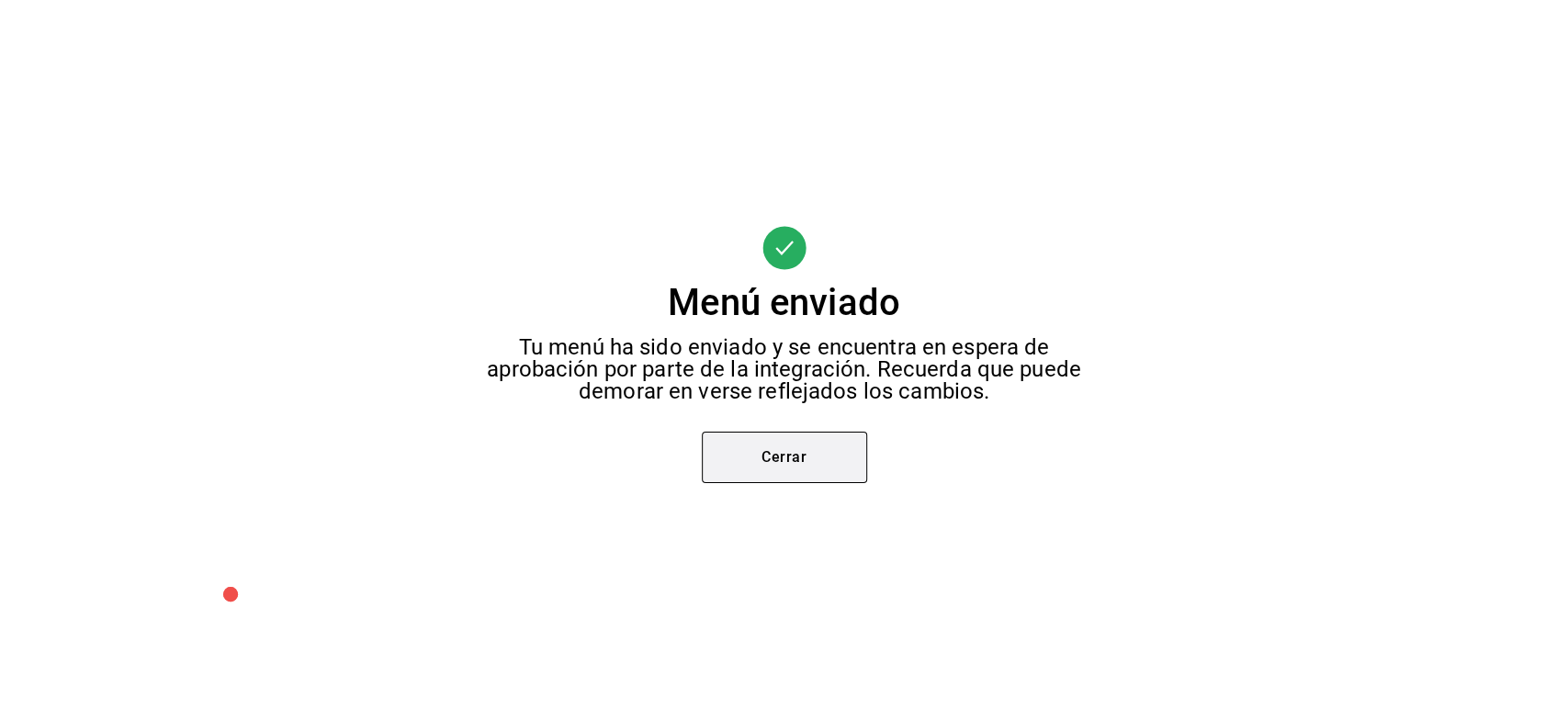
click at [792, 447] on button "Cerrar" at bounding box center [784, 457] width 165 height 51
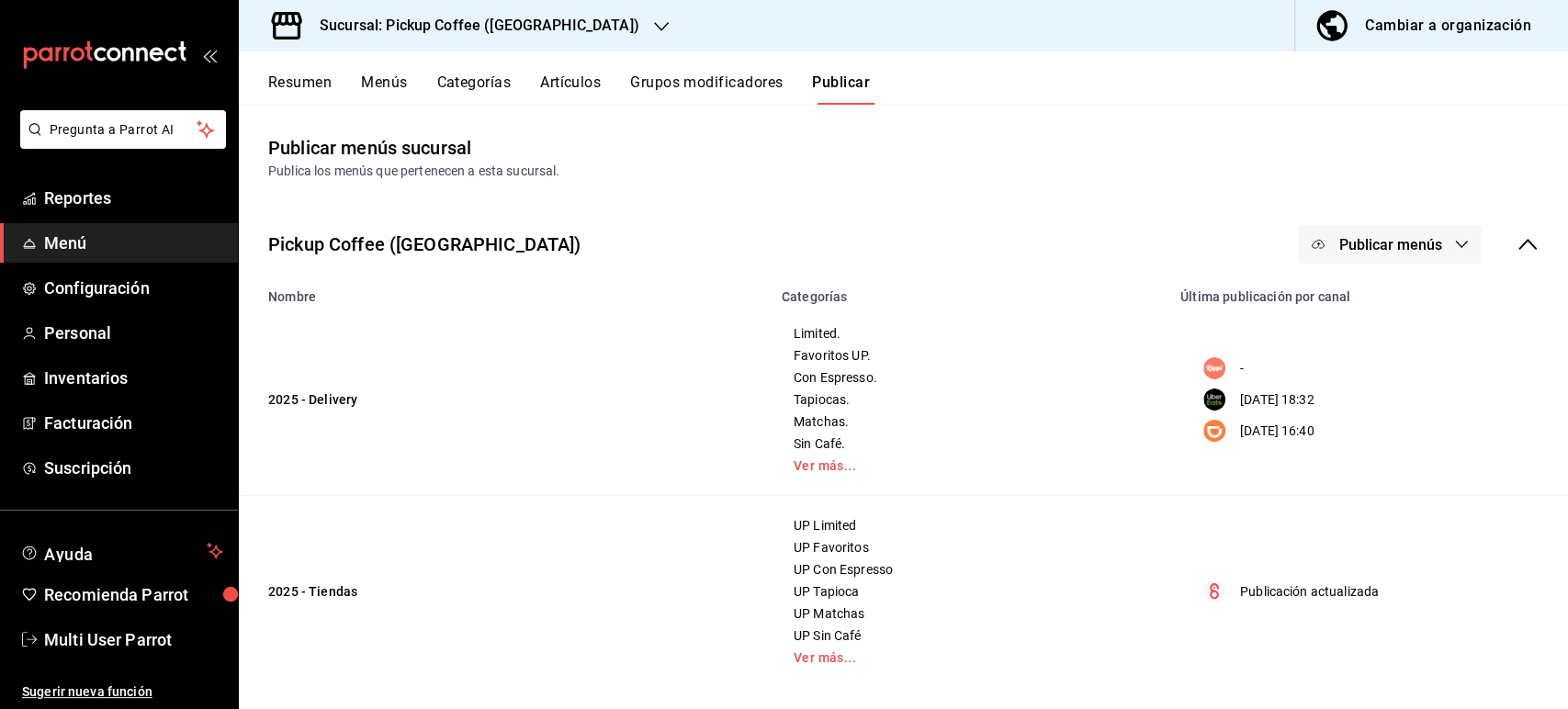
click at [1366, 248] on span "Publicar menús" at bounding box center [1390, 244] width 103 height 17
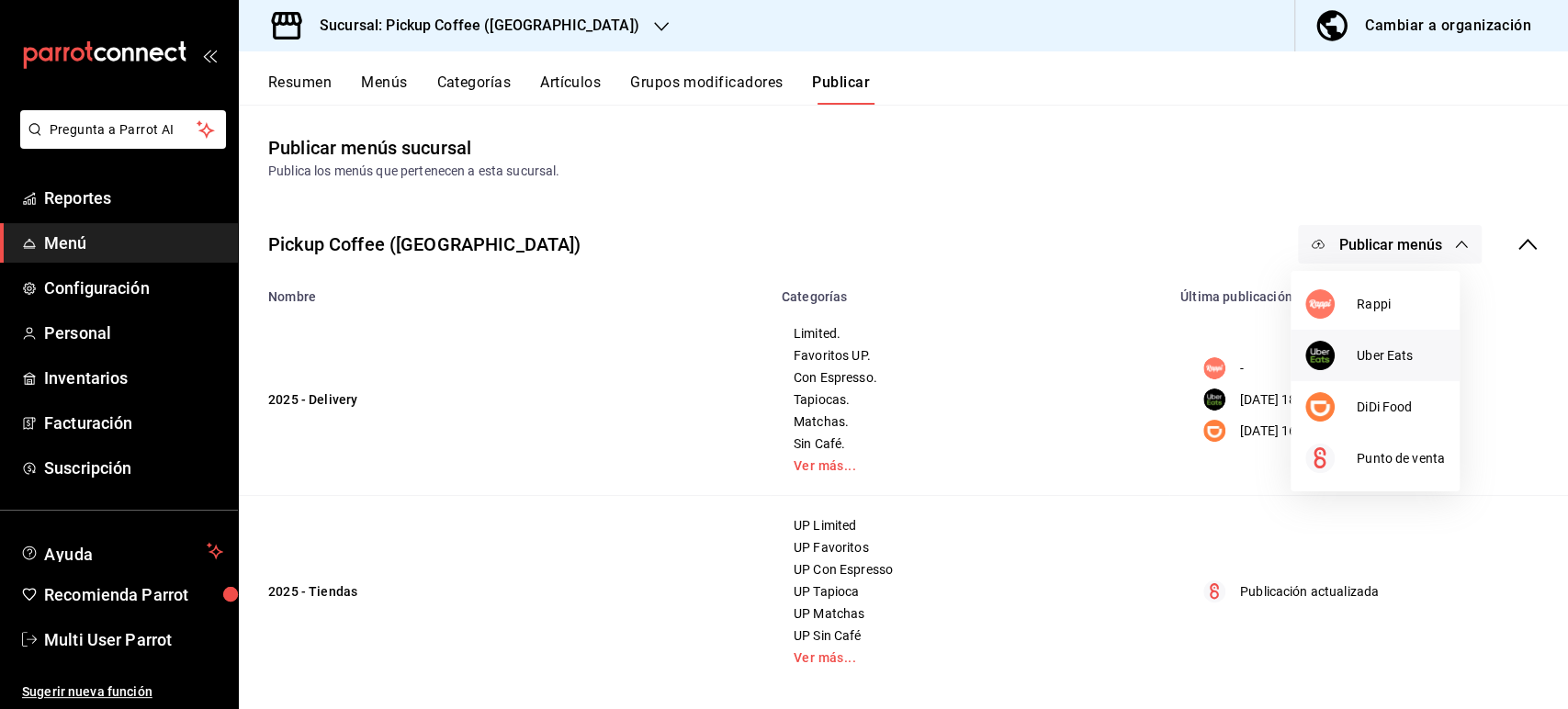
click at [1344, 363] on div at bounding box center [1331, 355] width 51 height 29
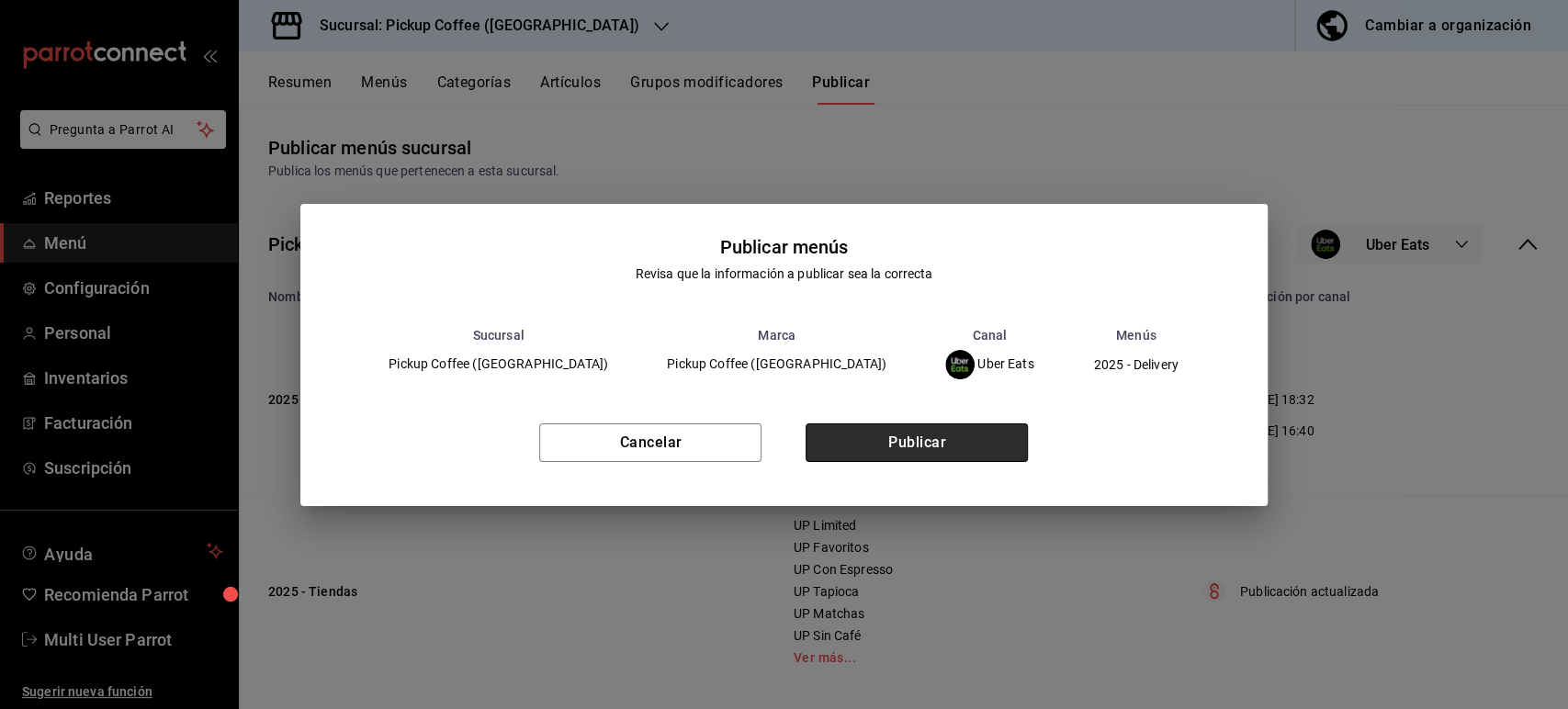
click at [922, 435] on button "Publicar" at bounding box center [917, 443] width 222 height 39
